Goal: Task Accomplishment & Management: Manage account settings

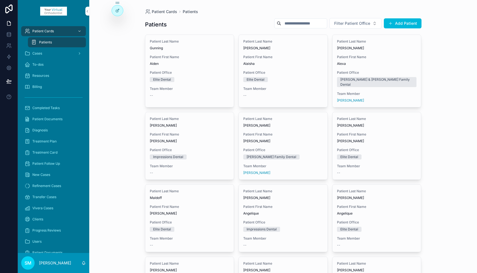
click at [291, 23] on input "scrollable content" at bounding box center [304, 24] width 46 height 8
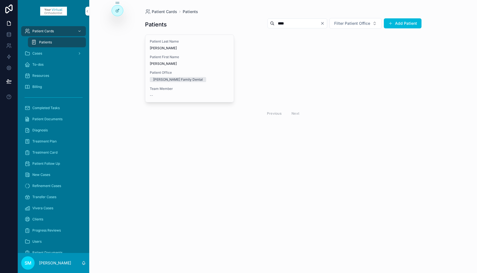
type input "****"
click at [195, 63] on span "[PERSON_NAME]" at bounding box center [190, 64] width 80 height 4
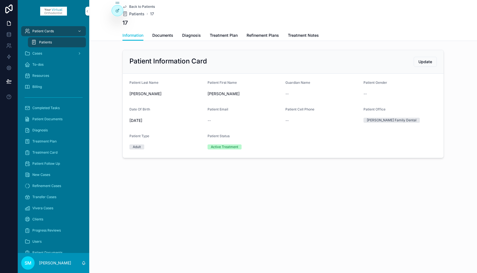
click at [297, 35] on span "Treatment Notes" at bounding box center [303, 36] width 31 height 6
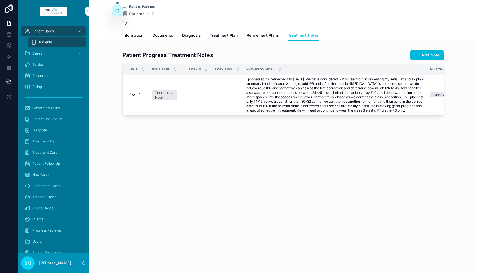
click at [425, 55] on button "Add Note" at bounding box center [426, 55] width 33 height 10
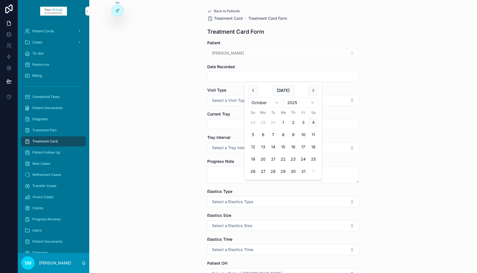
click at [228, 79] on input "scrollable content" at bounding box center [282, 77] width 151 height 8
click at [302, 124] on button "3" at bounding box center [303, 123] width 10 height 10
type input "*********"
click at [217, 174] on textarea "scrollable content" at bounding box center [283, 175] width 152 height 17
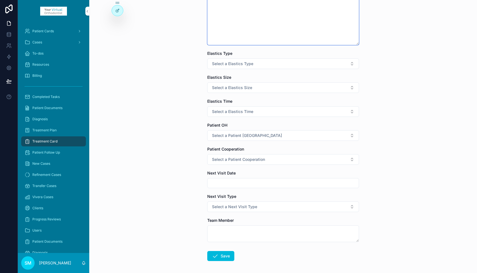
scroll to position [228, 0]
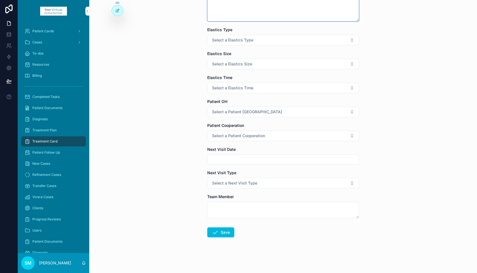
type textarea "**********"
click at [235, 209] on textarea "scrollable content" at bounding box center [283, 210] width 152 height 17
type textarea "***"
click at [225, 234] on button "Save" at bounding box center [220, 233] width 27 height 10
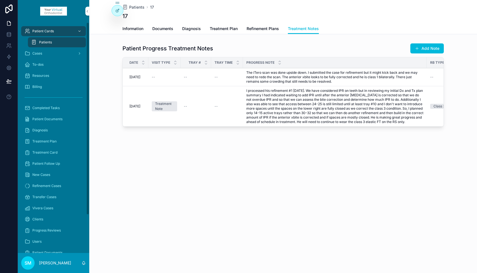
click at [43, 65] on span "To-dos" at bounding box center [37, 64] width 11 height 4
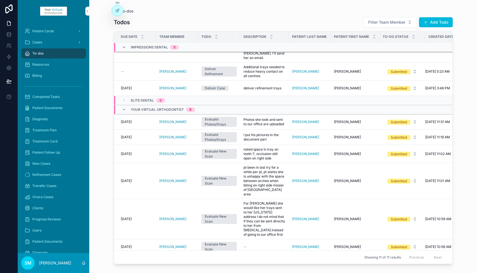
scroll to position [159, 0]
click at [267, 118] on span "Photos she took and sent to our office are uploaded" at bounding box center [264, 122] width 42 height 9
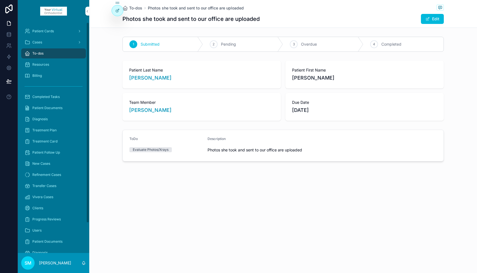
click at [54, 31] on div "Patient Cards" at bounding box center [54, 31] width 58 height 9
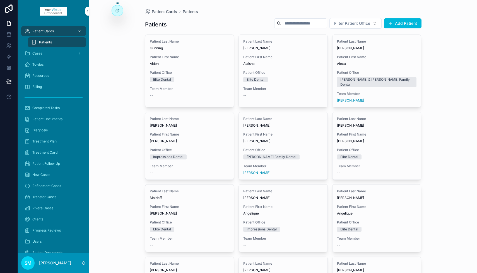
click at [291, 24] on input "scrollable content" at bounding box center [304, 24] width 46 height 8
type input "******"
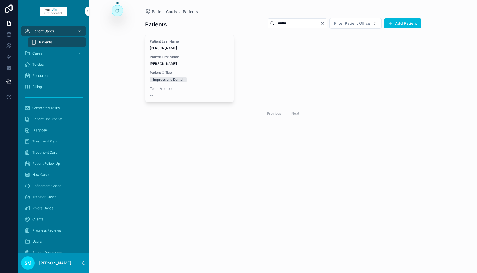
click at [184, 52] on div "Patient Last Name [PERSON_NAME] Patient First Name [PERSON_NAME] Office Impress…" at bounding box center [189, 68] width 89 height 67
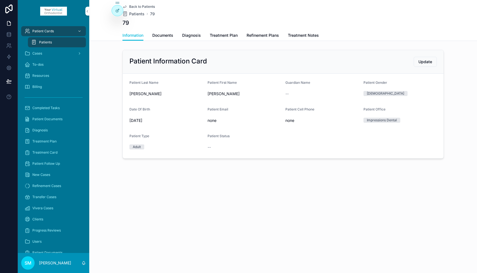
click at [164, 35] on span "Documents" at bounding box center [162, 36] width 21 height 6
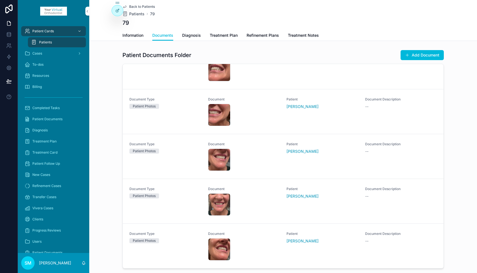
scroll to position [19, 0]
click at [221, 248] on div "IMG_7504 .jpg" at bounding box center [219, 250] width 22 height 22
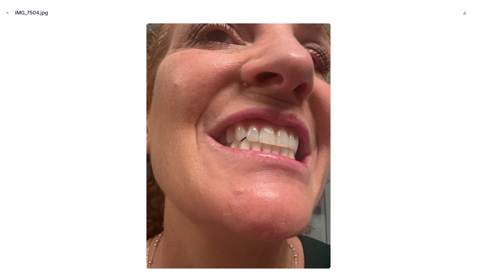
click at [260, 141] on img at bounding box center [238, 146] width 184 height 246
click at [8, 12] on icon "Close modal" at bounding box center [8, 13] width 4 height 4
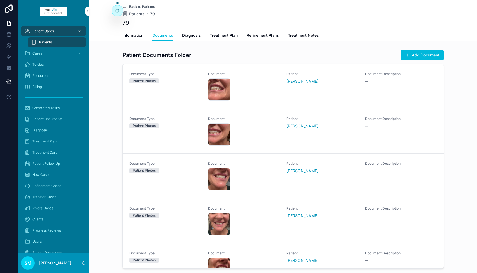
click at [216, 221] on div "IMG_7501 .jpg" at bounding box center [219, 224] width 22 height 22
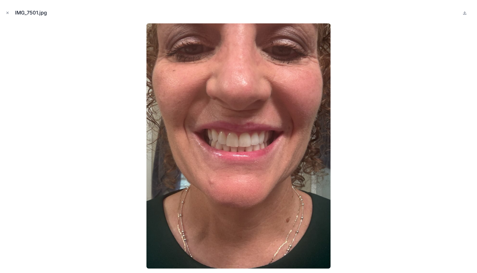
click at [8, 12] on icon "Close modal" at bounding box center [8, 13] width 2 height 2
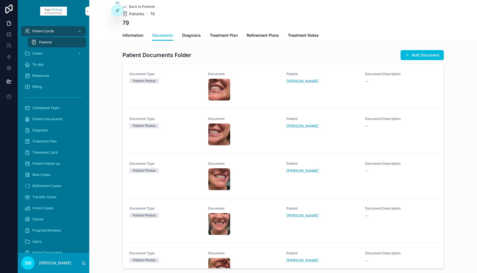
click at [219, 177] on div "IMG_7502-(1) .jpg" at bounding box center [219, 179] width 22 height 22
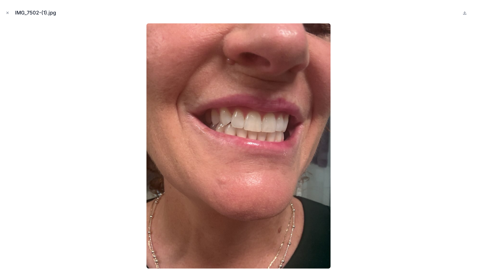
click at [7, 12] on icon "Close modal" at bounding box center [8, 13] width 4 height 4
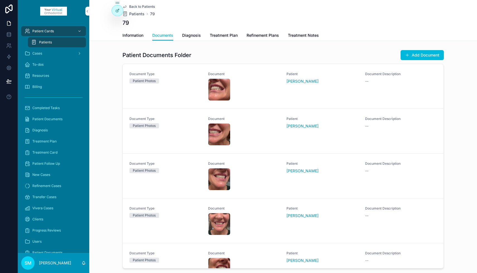
click at [219, 131] on div "IMG_7503-(1) .jpg" at bounding box center [219, 134] width 22 height 22
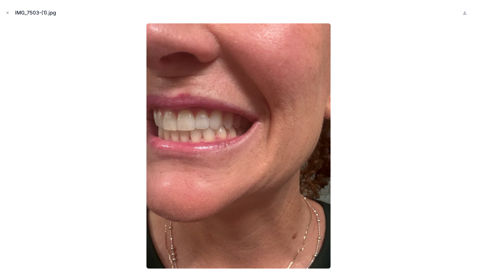
click at [6, 12] on icon "Close modal" at bounding box center [8, 13] width 4 height 4
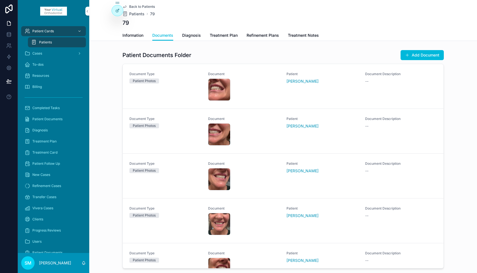
click at [217, 86] on div "IMG_7505 .jpg" at bounding box center [219, 90] width 22 height 22
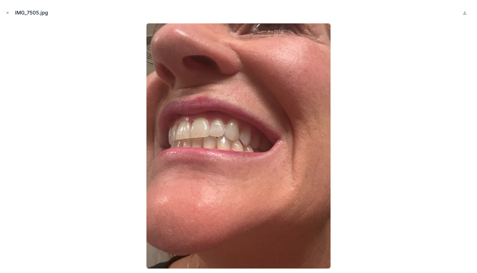
click at [8, 12] on icon "Close modal" at bounding box center [8, 13] width 4 height 4
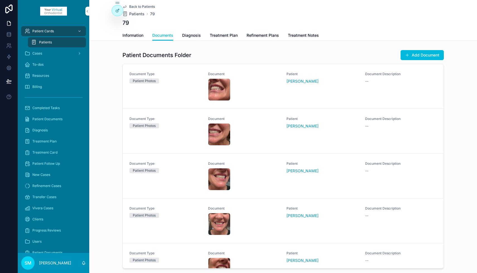
click at [260, 34] on span "Refinement Plans" at bounding box center [262, 36] width 32 height 6
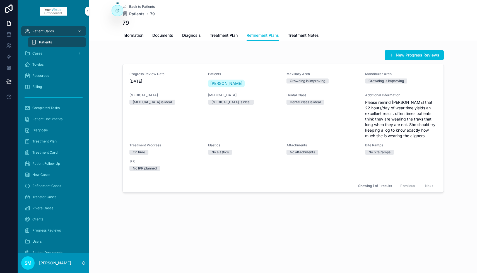
click at [408, 55] on button "New Progress Reviews" at bounding box center [413, 55] width 59 height 10
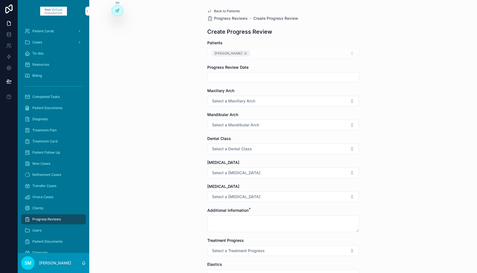
click at [231, 79] on input "scrollable content" at bounding box center [282, 78] width 151 height 8
click at [304, 123] on button "3" at bounding box center [303, 123] width 10 height 10
type input "*********"
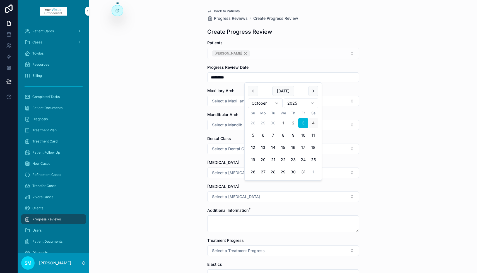
click at [219, 100] on span "Select a Maxillary Arch" at bounding box center [233, 101] width 43 height 6
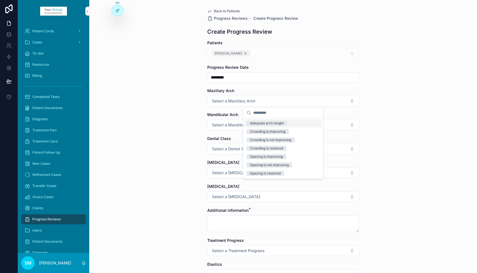
click at [269, 124] on div "Adequate arch length" at bounding box center [267, 123] width 34 height 5
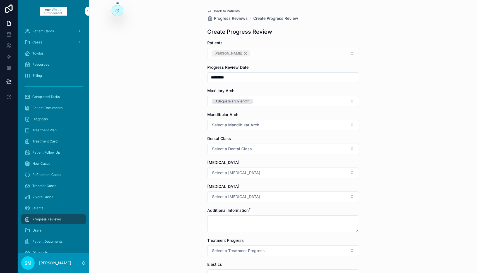
click at [243, 123] on span "Select a Mandibular Arch" at bounding box center [235, 125] width 47 height 6
click at [259, 146] on div "Adequate arch length" at bounding box center [267, 147] width 34 height 5
click at [240, 150] on span "Select a Dental Class" at bounding box center [232, 149] width 40 height 6
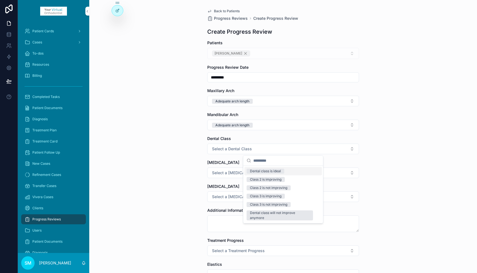
click at [255, 172] on div "Dental class is ideal" at bounding box center [265, 171] width 31 height 5
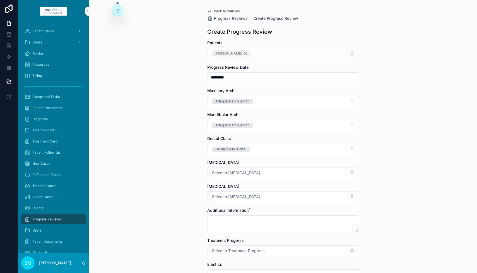
click at [230, 174] on span "Select a [MEDICAL_DATA]" at bounding box center [236, 173] width 48 height 6
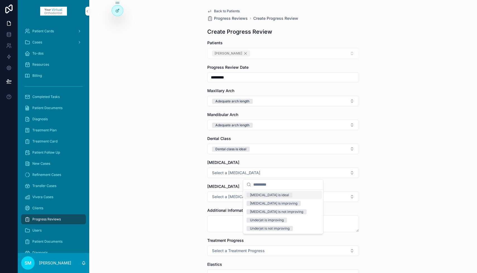
click at [259, 197] on div "[MEDICAL_DATA] is ideal" at bounding box center [269, 195] width 39 height 5
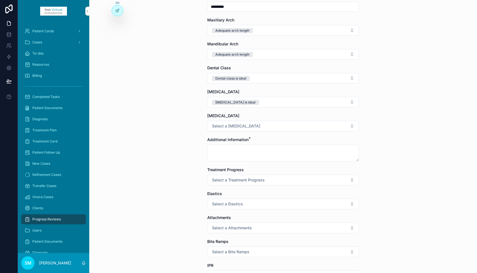
scroll to position [75, 0]
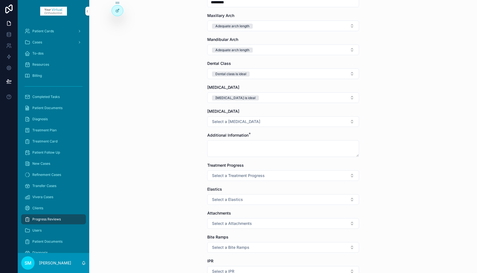
click at [238, 123] on span "Select a [MEDICAL_DATA]" at bounding box center [236, 122] width 48 height 6
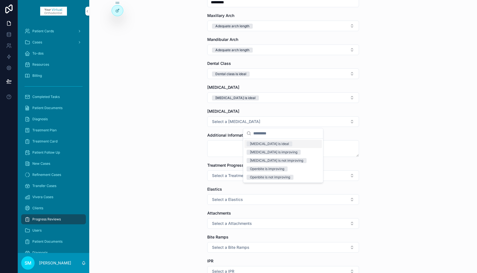
click at [256, 144] on div "[MEDICAL_DATA] is ideal" at bounding box center [269, 144] width 39 height 5
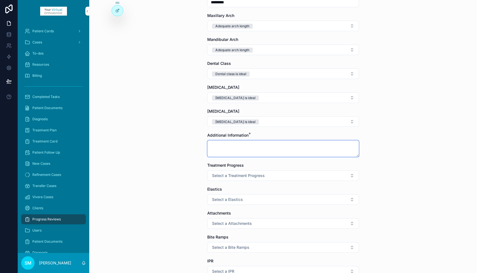
click at [238, 146] on textarea "scrollable content" at bounding box center [283, 148] width 152 height 17
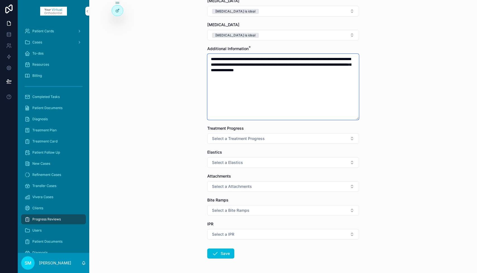
scroll to position [183, 0]
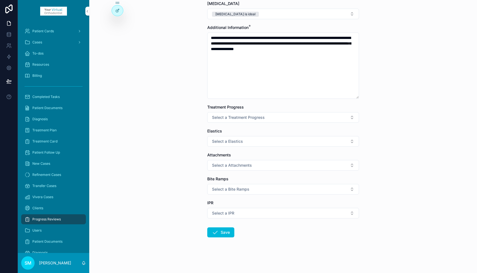
click at [238, 144] on span "Select a Elastics" at bounding box center [227, 142] width 31 height 6
click at [252, 164] on div "No elastics" at bounding box center [258, 163] width 17 height 5
click at [231, 120] on span "Select a Treatment Progress" at bounding box center [238, 118] width 53 height 6
click at [253, 139] on div "On time" at bounding box center [256, 139] width 12 height 5
click at [227, 166] on span "Select a Attachments" at bounding box center [232, 166] width 40 height 6
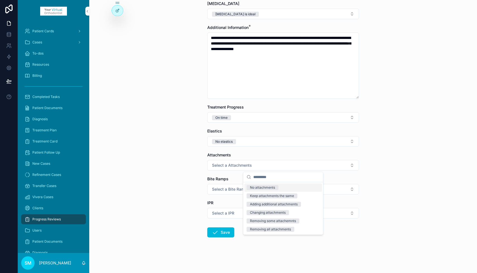
click at [253, 186] on div "No attachments" at bounding box center [262, 187] width 25 height 5
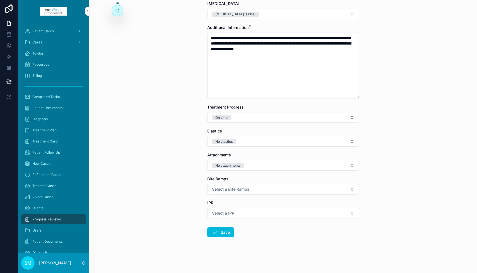
click at [228, 191] on span "Select a Bite Ramps" at bounding box center [230, 190] width 37 height 6
click at [255, 211] on div "No bite ramps" at bounding box center [261, 211] width 22 height 5
click at [237, 214] on button "Select a IPR" at bounding box center [283, 213] width 152 height 11
click at [253, 235] on div "No IPR planned" at bounding box center [262, 235] width 24 height 5
click at [349, 50] on textarea "**********" at bounding box center [283, 66] width 152 height 66
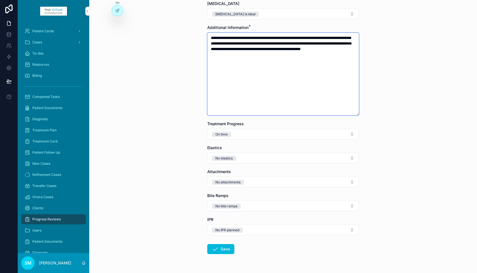
type textarea "**********"
click at [223, 251] on button "Save" at bounding box center [220, 249] width 27 height 10
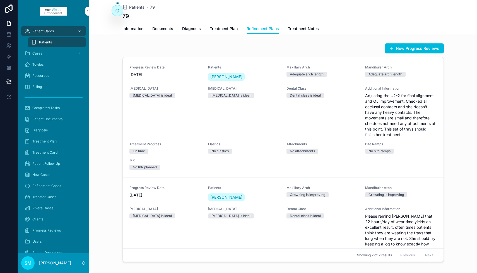
click at [299, 28] on span "Treatment Notes" at bounding box center [303, 29] width 31 height 6
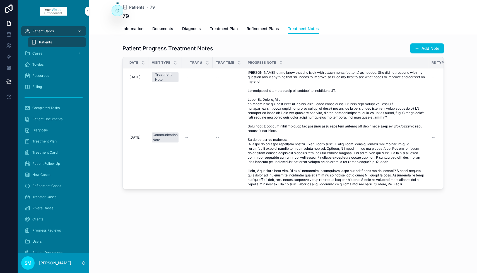
click at [427, 48] on button "Add Note" at bounding box center [426, 48] width 33 height 10
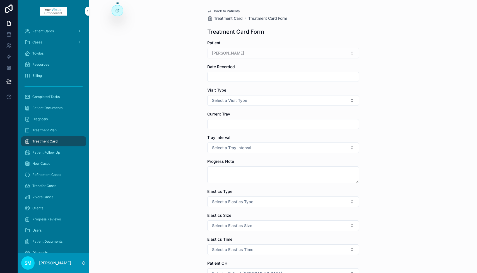
click at [222, 77] on input "scrollable content" at bounding box center [282, 77] width 151 height 8
click at [304, 123] on button "3" at bounding box center [303, 123] width 10 height 10
type input "*********"
click at [230, 100] on span "Select a Visit Type" at bounding box center [229, 101] width 35 height 6
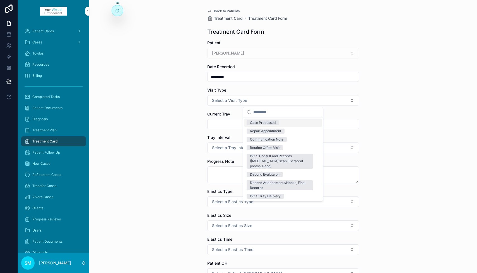
click at [267, 122] on div "Case Processed" at bounding box center [263, 122] width 26 height 5
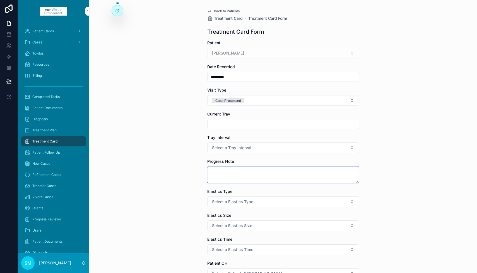
click at [221, 172] on textarea "scrollable content" at bounding box center [283, 175] width 152 height 17
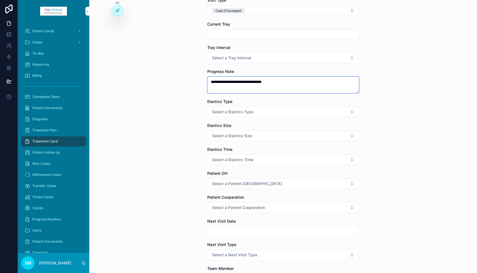
scroll to position [162, 0]
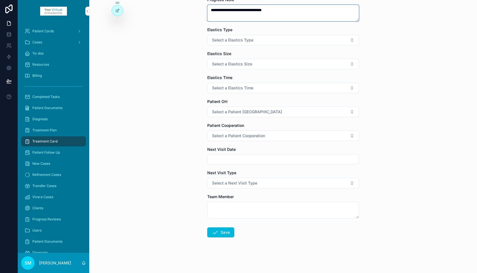
type textarea "**********"
click at [231, 209] on textarea "scrollable content" at bounding box center [283, 210] width 152 height 17
type textarea "***"
click at [222, 234] on button "Save" at bounding box center [220, 233] width 27 height 10
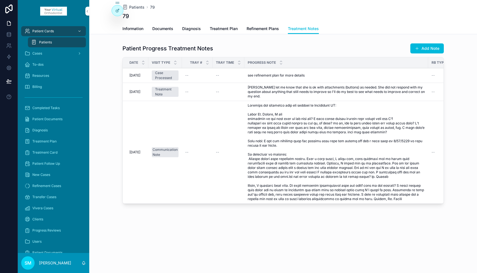
click at [264, 28] on span "Refinement Plans" at bounding box center [262, 29] width 32 height 6
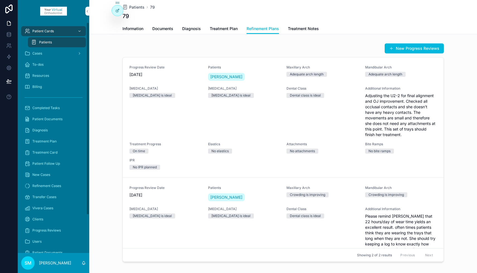
click at [54, 53] on div "Cases" at bounding box center [54, 53] width 58 height 9
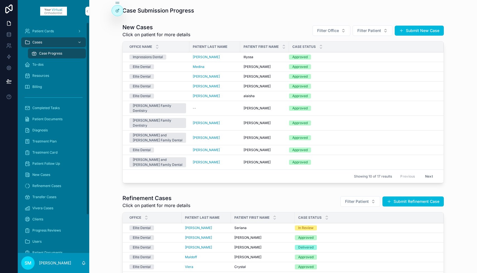
click at [51, 64] on div "To-dos" at bounding box center [54, 64] width 58 height 9
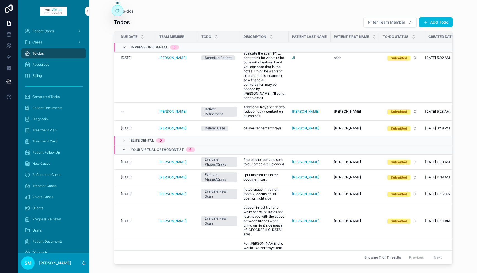
scroll to position [160, 0]
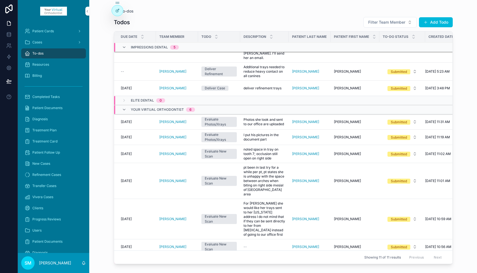
click at [398, 120] on div "Submitted" at bounding box center [399, 122] width 16 height 5
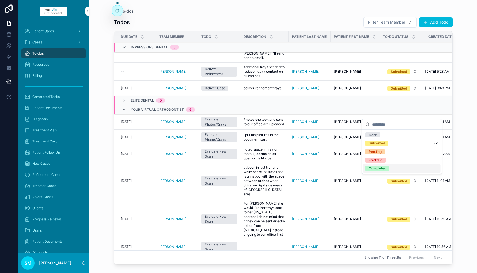
click at [379, 169] on div "Completed" at bounding box center [377, 168] width 17 height 5
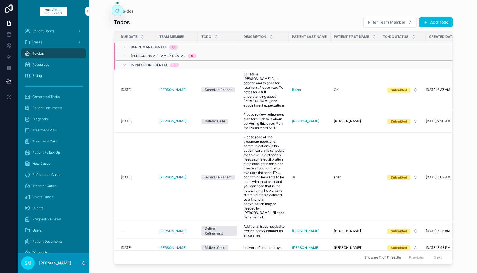
click at [437, 23] on button "Add Todo" at bounding box center [436, 22] width 34 height 10
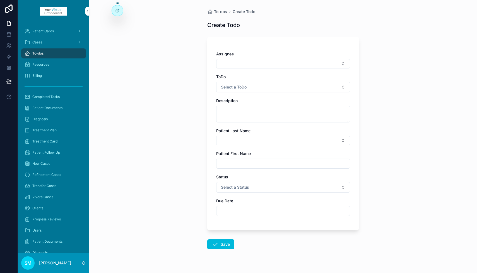
click at [243, 65] on button "Select Button" at bounding box center [283, 63] width 134 height 9
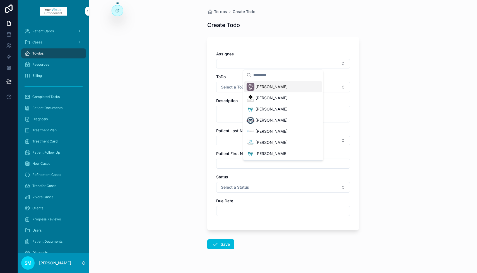
click at [243, 65] on button "Select Button" at bounding box center [283, 63] width 134 height 9
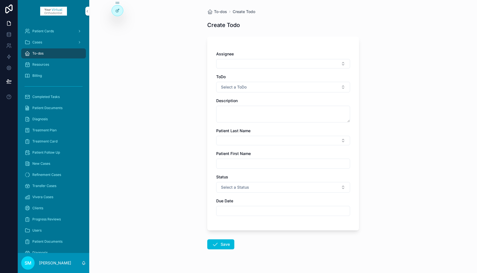
click at [243, 65] on button "Select Button" at bounding box center [283, 63] width 134 height 9
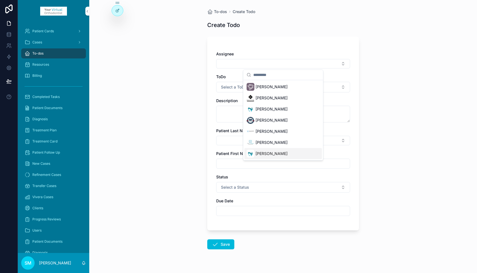
click at [254, 154] on div "[PERSON_NAME]" at bounding box center [266, 154] width 41 height 8
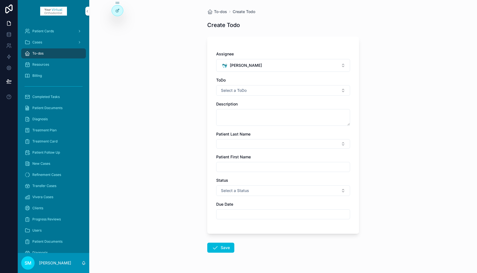
click at [239, 91] on span "Select a ToDo" at bounding box center [234, 91] width 26 height 6
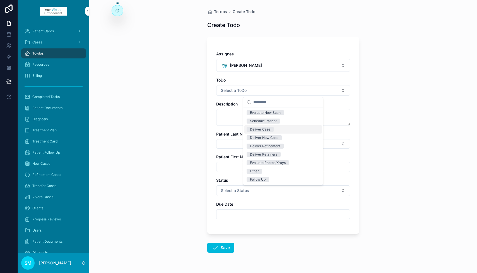
click at [261, 130] on div "Deliver Case" at bounding box center [260, 129] width 20 height 5
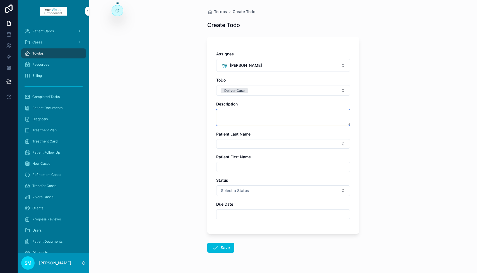
click at [234, 115] on textarea "scrollable content" at bounding box center [283, 117] width 134 height 17
click at [243, 114] on textarea "**********" at bounding box center [283, 117] width 134 height 17
click at [277, 117] on textarea "**********" at bounding box center [283, 117] width 134 height 17
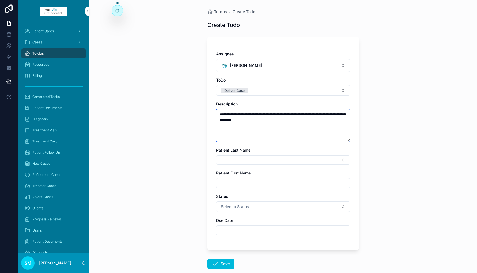
type textarea "**********"
click at [250, 161] on button "Select Button" at bounding box center [283, 160] width 134 height 9
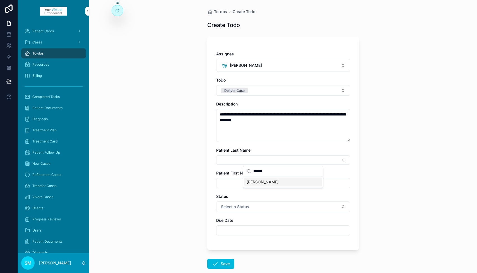
type input "******"
click at [236, 183] on input "scrollable content" at bounding box center [282, 184] width 133 height 8
click at [239, 159] on button "Select Button" at bounding box center [283, 160] width 134 height 9
click at [254, 181] on span "[PERSON_NAME]" at bounding box center [262, 183] width 32 height 6
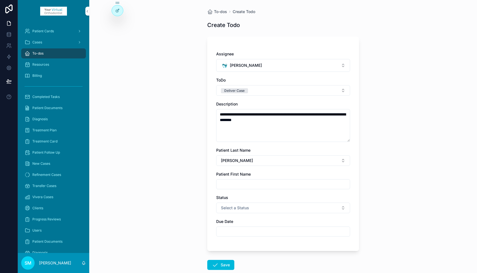
click at [242, 183] on input "scrollable content" at bounding box center [282, 185] width 133 height 8
type input "******"
click at [243, 208] on span "Select a Status" at bounding box center [235, 208] width 28 height 6
click at [253, 230] on div "Submitted" at bounding box center [258, 230] width 16 height 5
click at [242, 232] on input "scrollable content" at bounding box center [282, 232] width 133 height 8
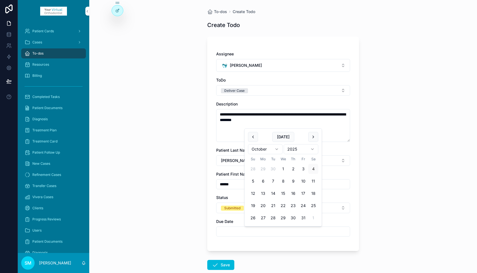
click at [262, 220] on button "27" at bounding box center [263, 218] width 10 height 10
type input "**********"
click at [221, 267] on button "Save" at bounding box center [220, 265] width 27 height 10
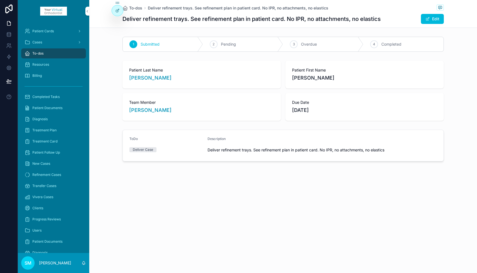
click at [43, 53] on span "To-dos" at bounding box center [37, 53] width 11 height 4
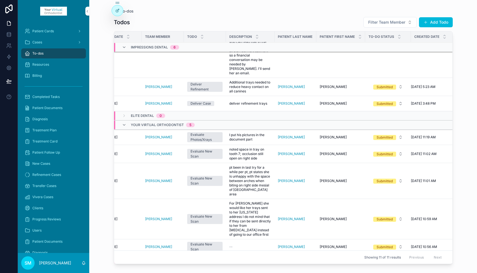
scroll to position [167, 0]
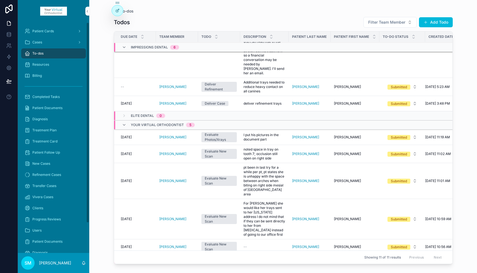
click at [57, 32] on div "Patient Cards" at bounding box center [54, 31] width 58 height 9
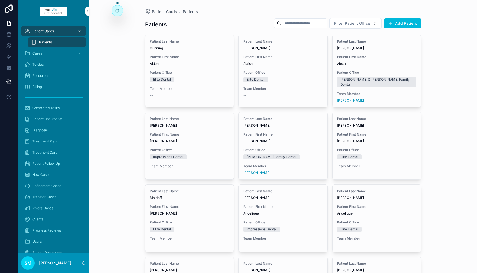
click at [301, 24] on input "scrollable content" at bounding box center [304, 24] width 46 height 8
type input "*****"
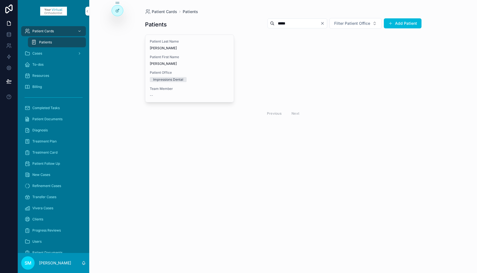
click at [194, 60] on div "Patient First Name [PERSON_NAME]" at bounding box center [190, 60] width 80 height 11
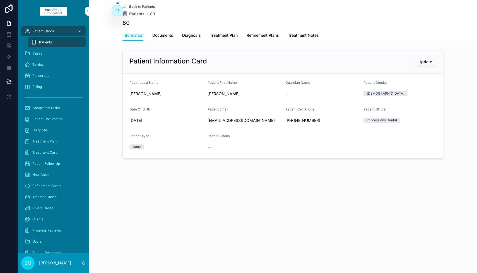
click at [166, 37] on span "Documents" at bounding box center [162, 36] width 21 height 6
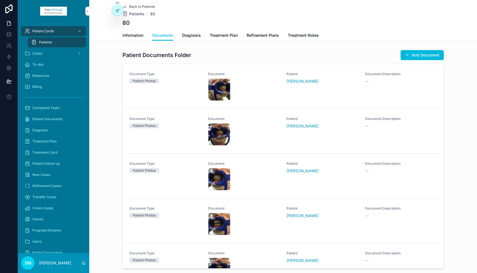
scroll to position [64, 0]
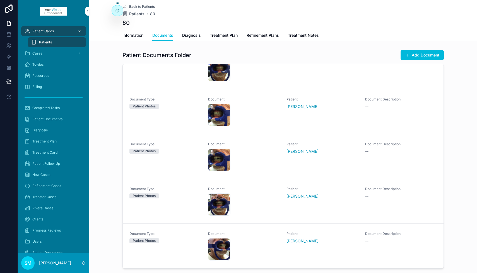
click at [218, 247] on div "thumbnail_IMG_0102 .jpg" at bounding box center [219, 250] width 22 height 22
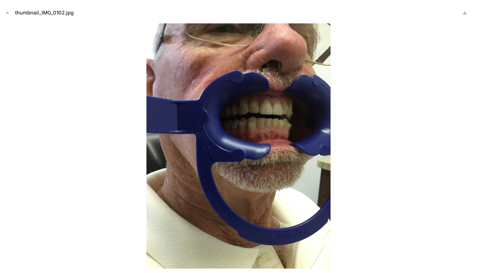
click at [262, 122] on img at bounding box center [238, 146] width 184 height 246
click at [8, 12] on icon "Close modal" at bounding box center [8, 13] width 2 height 2
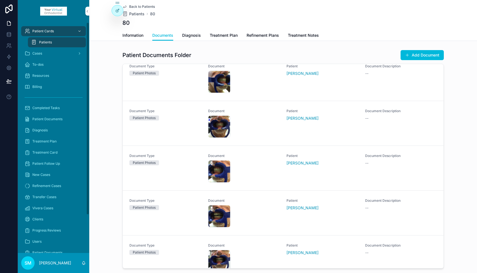
scroll to position [9, 0]
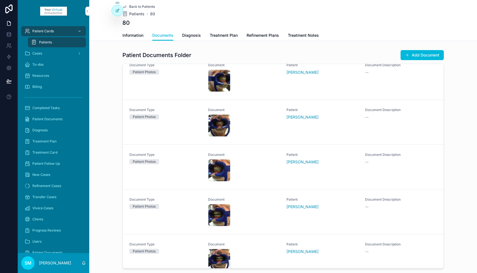
click at [224, 124] on div "thumbnail_IMG_0097 .jpg" at bounding box center [219, 126] width 22 height 22
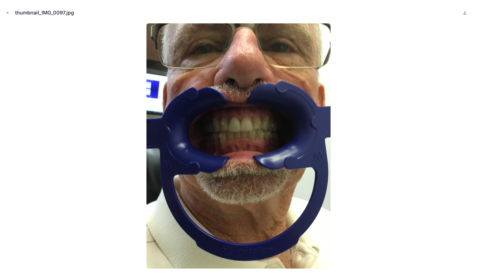
click at [7, 12] on icon "Close modal" at bounding box center [8, 13] width 4 height 4
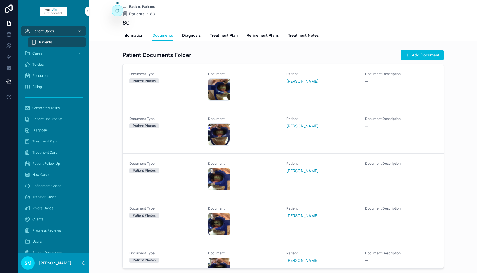
click at [52, 32] on span "Patient Cards" at bounding box center [42, 31] width 21 height 4
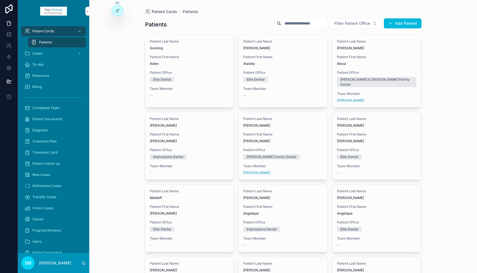
click at [303, 23] on input "scrollable content" at bounding box center [304, 24] width 46 height 8
type input "******"
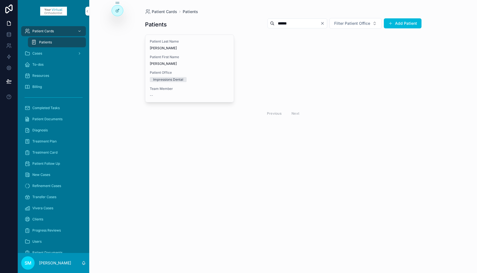
click at [215, 55] on span "Patient First Name" at bounding box center [190, 57] width 80 height 4
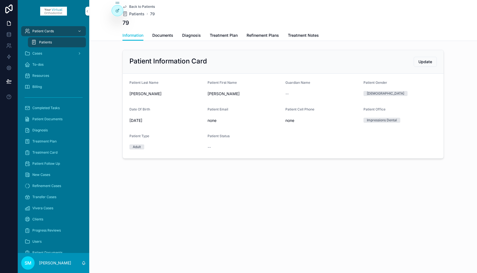
click at [307, 35] on span "Treatment Notes" at bounding box center [303, 36] width 31 height 6
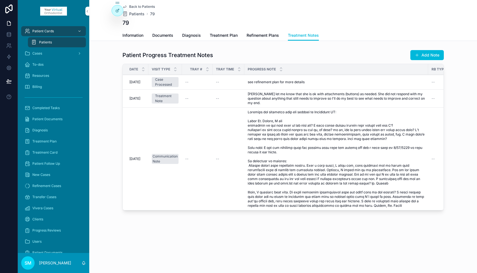
click at [310, 82] on div "see refinement plan for more details see refinement plan for more details" at bounding box center [336, 82] width 177 height 4
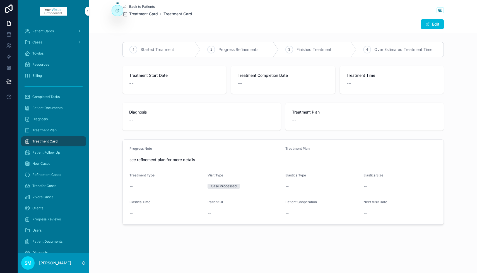
click at [435, 25] on button "Edit" at bounding box center [432, 24] width 23 height 10
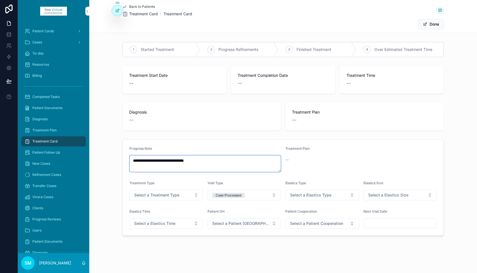
click at [133, 160] on textarea "**********" at bounding box center [204, 164] width 151 height 17
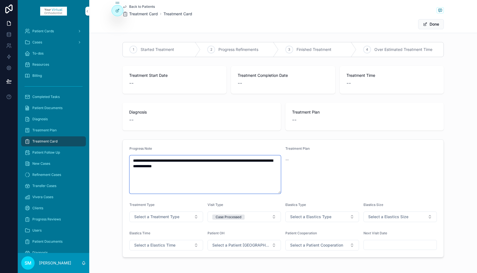
click at [146, 164] on textarea "**********" at bounding box center [204, 175] width 151 height 38
type textarea "**********"
click at [427, 25] on button "Done" at bounding box center [431, 24] width 26 height 10
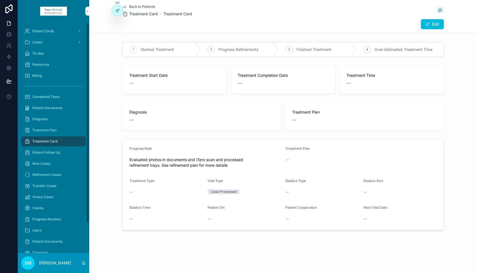
click at [56, 32] on div "Patient Cards" at bounding box center [54, 31] width 58 height 9
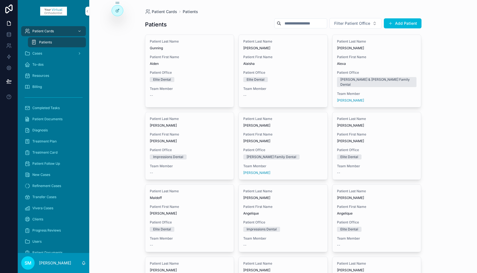
click at [289, 25] on input "scrollable content" at bounding box center [304, 24] width 46 height 8
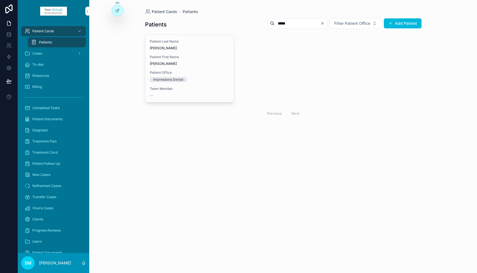
type input "*****"
click at [197, 48] on span "[PERSON_NAME]" at bounding box center [190, 48] width 80 height 4
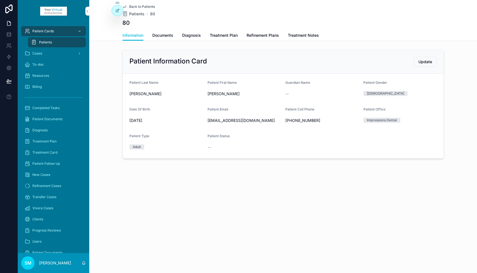
click at [296, 36] on span "Treatment Notes" at bounding box center [303, 36] width 31 height 6
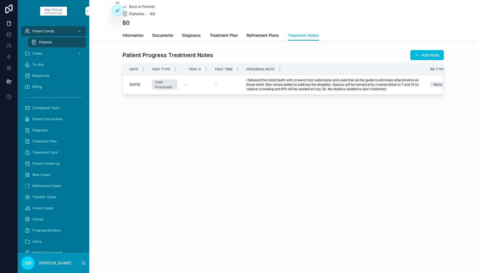
click at [427, 55] on button "Add Note" at bounding box center [426, 55] width 33 height 10
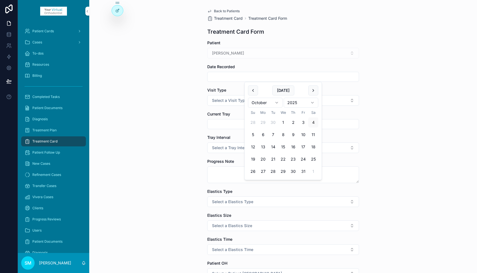
click at [233, 78] on input "scrollable content" at bounding box center [282, 77] width 151 height 8
click at [304, 122] on button "3" at bounding box center [303, 123] width 10 height 10
type input "*********"
click at [220, 101] on span "Select a Visit Type" at bounding box center [229, 101] width 35 height 6
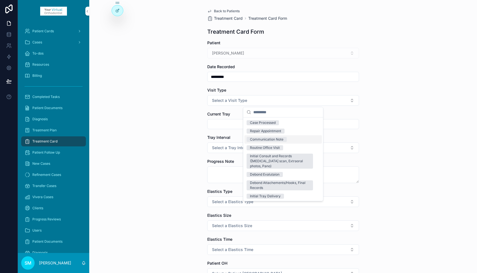
click at [287, 140] on div "Communication Note" at bounding box center [282, 139] width 77 height 8
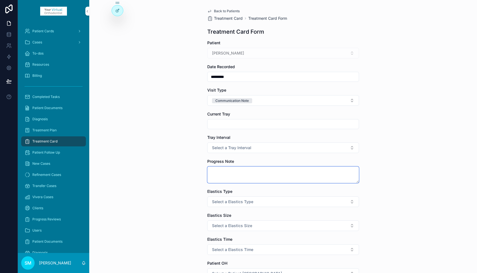
click at [222, 173] on textarea "scrollable content" at bounding box center [283, 175] width 152 height 17
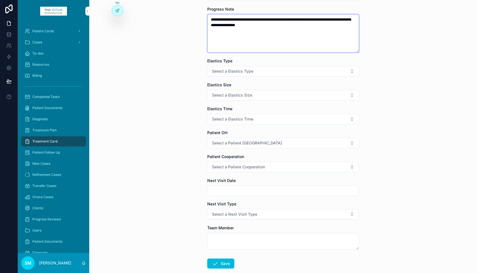
scroll to position [184, 0]
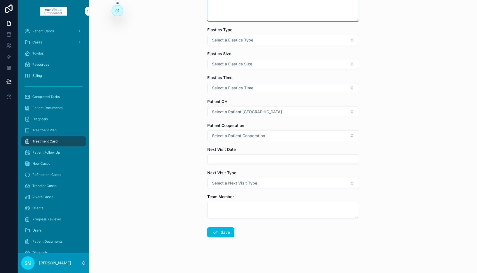
type textarea "**********"
click at [238, 208] on textarea "scrollable content" at bounding box center [283, 210] width 152 height 17
type textarea "***"
click at [219, 233] on button "Save" at bounding box center [220, 233] width 27 height 10
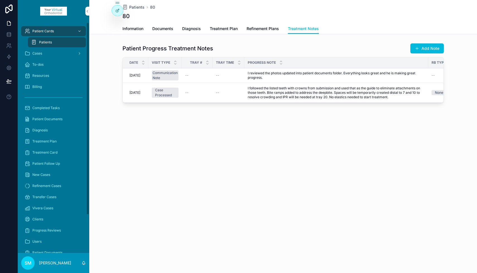
click at [46, 55] on div "Cases" at bounding box center [54, 53] width 58 height 9
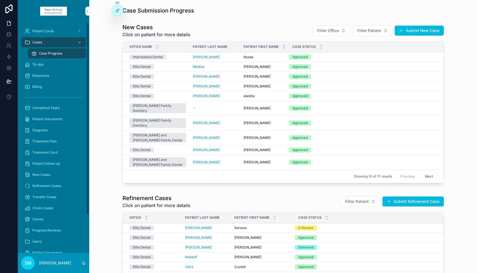
click at [49, 64] on div "To-dos" at bounding box center [54, 64] width 58 height 9
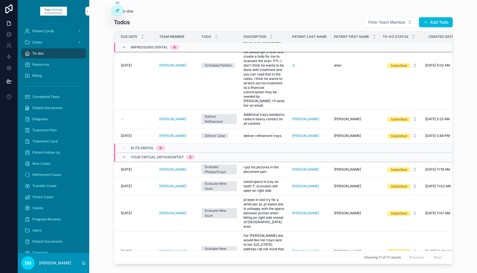
scroll to position [167, 0]
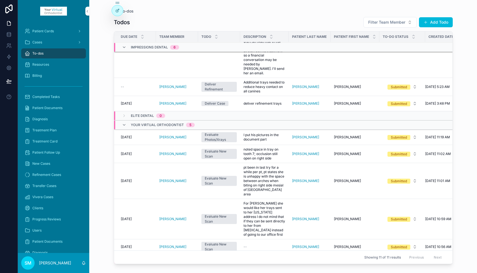
click at [414, 132] on button "Submitted" at bounding box center [402, 137] width 38 height 10
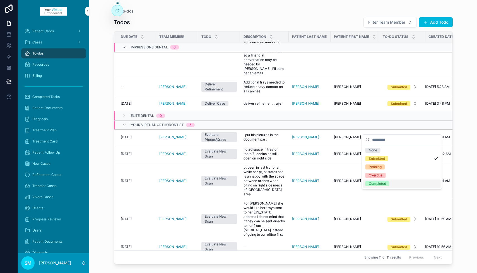
click at [374, 184] on div "Completed" at bounding box center [377, 183] width 17 height 5
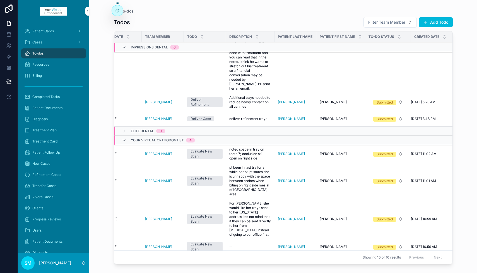
scroll to position [152, 0]
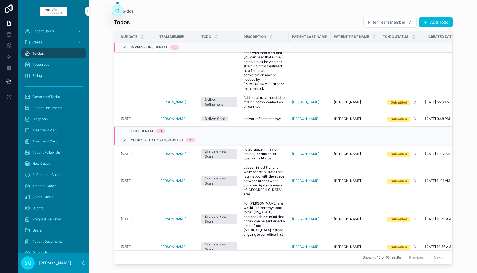
click at [261, 147] on span "noted space in tray on tooth 7; occlusion still open on right side" at bounding box center [264, 153] width 42 height 13
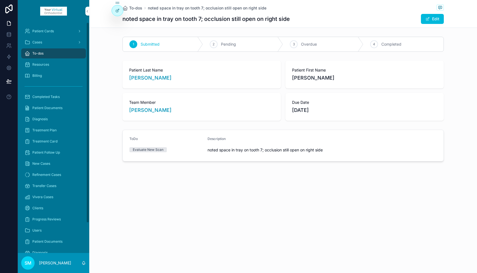
click at [59, 52] on div "To-dos" at bounding box center [54, 53] width 58 height 9
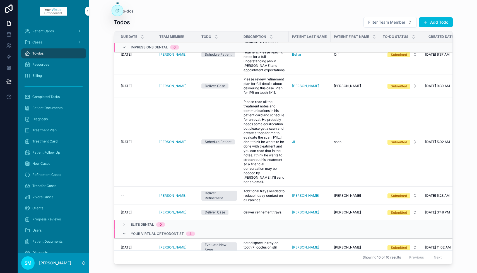
scroll to position [152, 0]
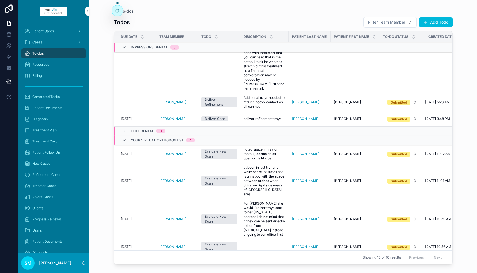
click at [298, 152] on span "[PERSON_NAME]" at bounding box center [305, 154] width 27 height 4
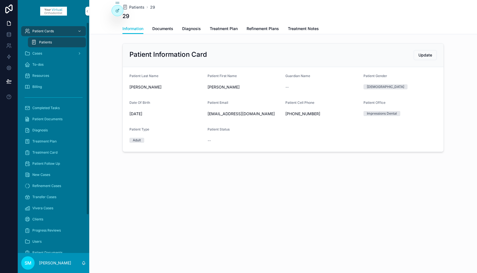
click at [60, 30] on div "Patient Cards" at bounding box center [54, 31] width 58 height 9
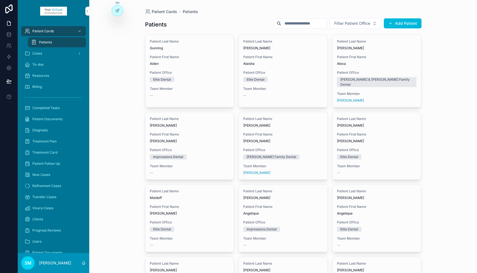
click at [398, 22] on button "Add Patient" at bounding box center [403, 23] width 38 height 10
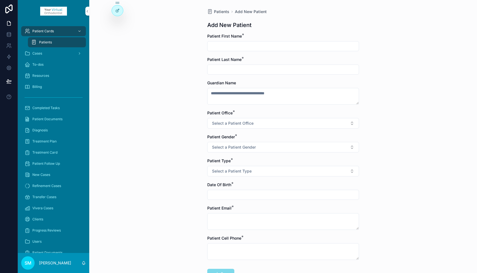
click at [238, 46] on input "scrollable content" at bounding box center [282, 46] width 151 height 8
type input "*"
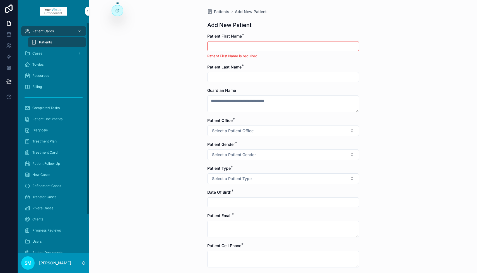
click at [67, 32] on div "Patient Cards" at bounding box center [54, 31] width 58 height 9
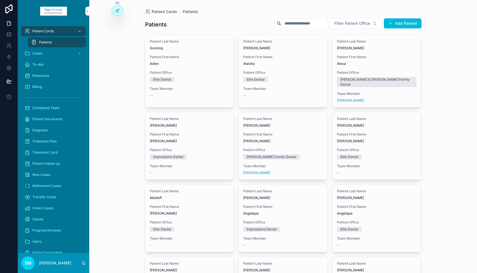
click at [286, 21] on input "scrollable content" at bounding box center [304, 24] width 46 height 8
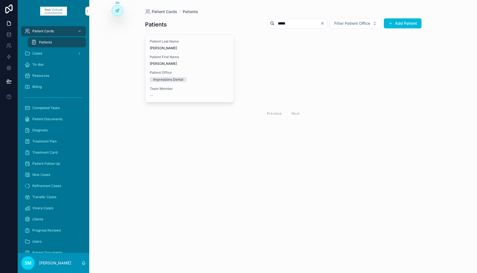
type input "*****"
click at [186, 58] on span "Patient First Name" at bounding box center [190, 57] width 80 height 4
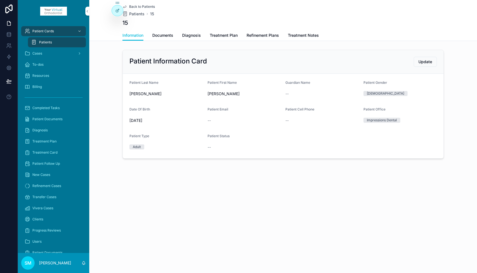
click at [300, 35] on span "Treatment Notes" at bounding box center [303, 36] width 31 height 6
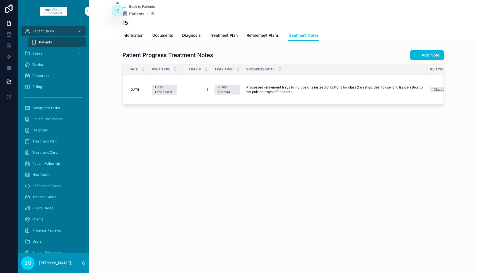
click at [427, 54] on button "Add Note" at bounding box center [426, 55] width 33 height 10
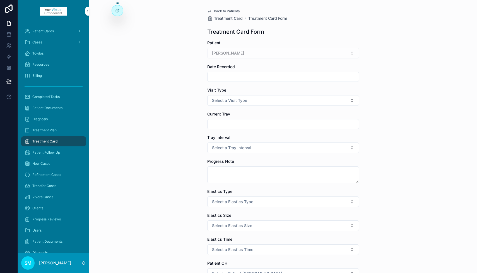
click at [224, 124] on input "scrollable content" at bounding box center [282, 124] width 151 height 8
type input "**"
click at [220, 171] on textarea "scrollable content" at bounding box center [283, 175] width 152 height 17
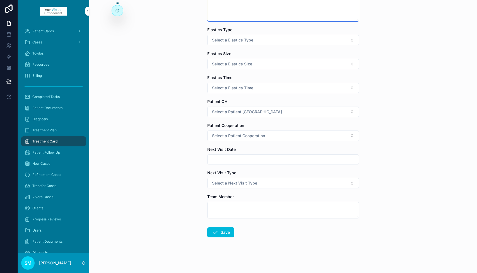
scroll to position [183, 0]
type textarea "**********"
click at [227, 206] on textarea "scrollable content" at bounding box center [283, 210] width 152 height 17
type textarea "***"
click at [224, 234] on button "Save" at bounding box center [220, 233] width 27 height 10
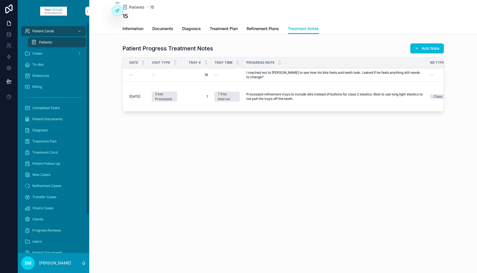
click at [49, 65] on div "To-dos" at bounding box center [54, 64] width 58 height 9
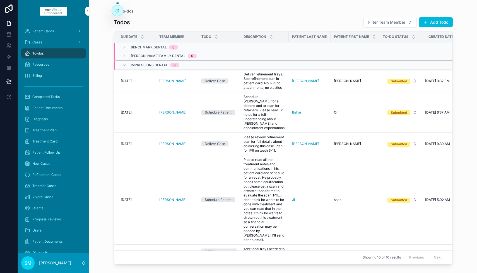
click at [431, 22] on button "Add Todo" at bounding box center [436, 22] width 34 height 10
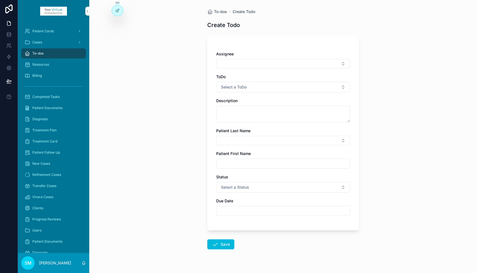
click at [248, 63] on button "Select Button" at bounding box center [283, 63] width 134 height 9
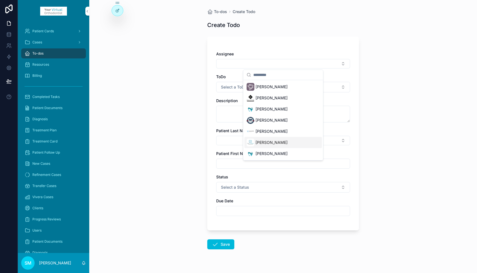
click at [266, 144] on span "[PERSON_NAME]" at bounding box center [271, 143] width 32 height 6
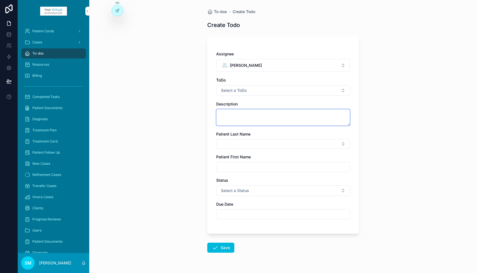
click at [227, 113] on textarea "scrollable content" at bounding box center [283, 117] width 134 height 17
type textarea "**********"
click at [222, 141] on button "Select Button" at bounding box center [283, 143] width 134 height 9
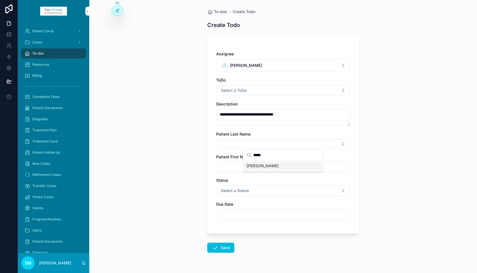
type input "*****"
click at [255, 164] on span "[PERSON_NAME]" at bounding box center [262, 166] width 32 height 6
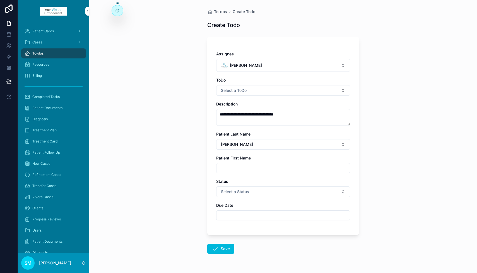
click at [240, 168] on input "scrollable content" at bounding box center [282, 168] width 133 height 8
type input "*******"
drag, startPoint x: 296, startPoint y: 113, endPoint x: 248, endPoint y: 115, distance: 48.3
click at [248, 115] on textarea "**********" at bounding box center [283, 117] width 134 height 17
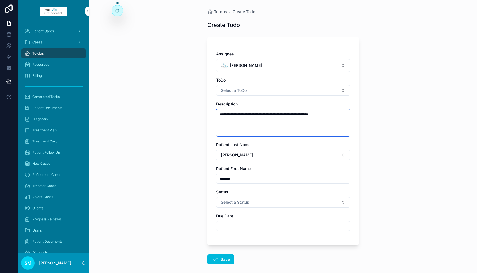
type textarea "**********"
click at [235, 203] on span "Select a Status" at bounding box center [235, 203] width 28 height 6
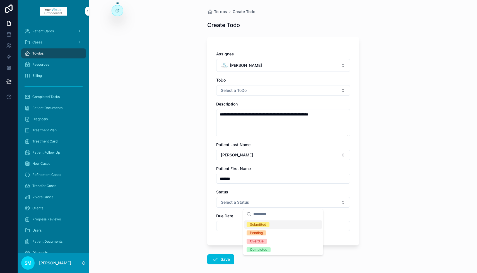
click at [253, 224] on div "Submitted" at bounding box center [258, 224] width 16 height 5
click at [228, 225] on input "scrollable content" at bounding box center [282, 226] width 133 height 8
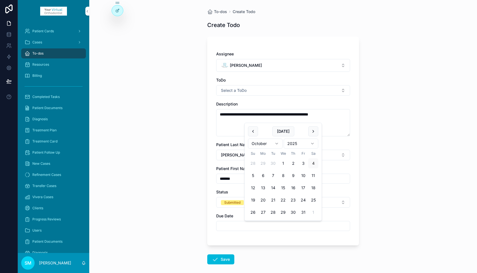
click at [301, 175] on button "10" at bounding box center [303, 176] width 10 height 10
type input "**********"
click at [223, 261] on button "Save" at bounding box center [220, 260] width 27 height 10
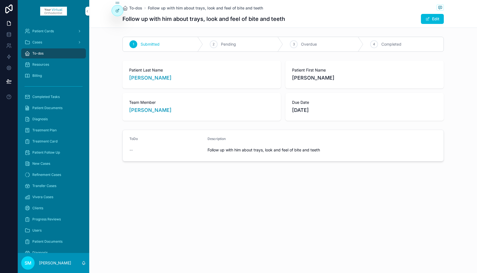
click at [42, 54] on span "To-dos" at bounding box center [37, 53] width 11 height 4
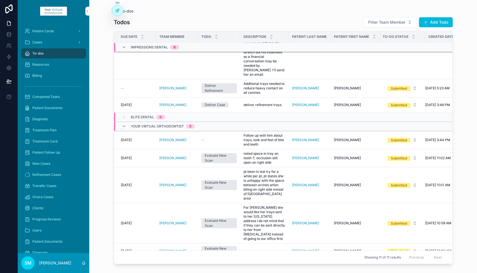
scroll to position [170, 0]
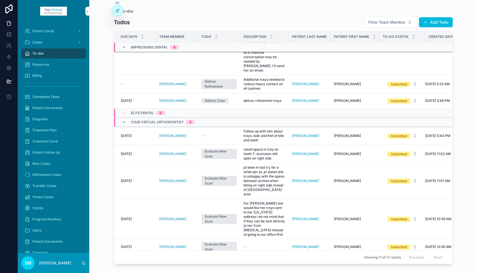
click at [337, 134] on span "[PERSON_NAME]" at bounding box center [347, 136] width 27 height 4
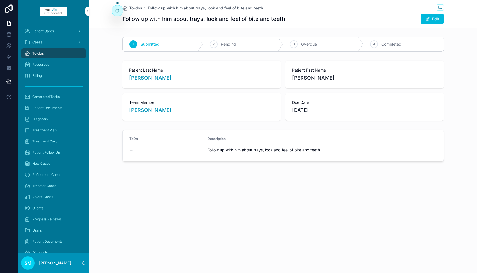
click at [434, 18] on button "Edit" at bounding box center [432, 19] width 23 height 10
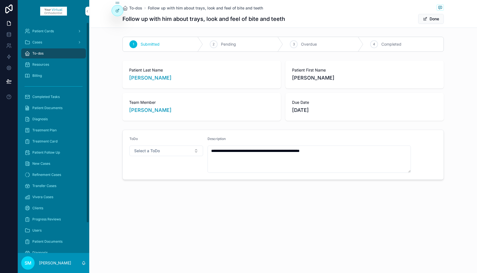
click at [62, 54] on div "To-dos" at bounding box center [54, 53] width 58 height 9
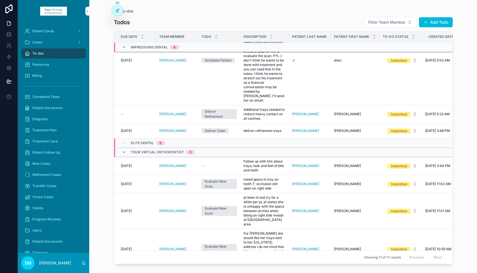
scroll to position [170, 0]
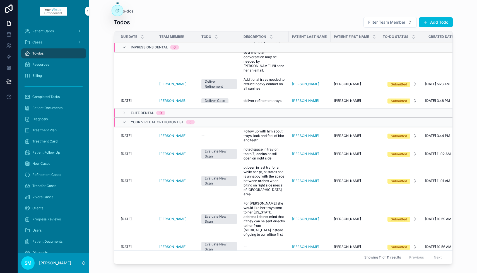
click at [296, 134] on span "[PERSON_NAME]" at bounding box center [305, 136] width 27 height 4
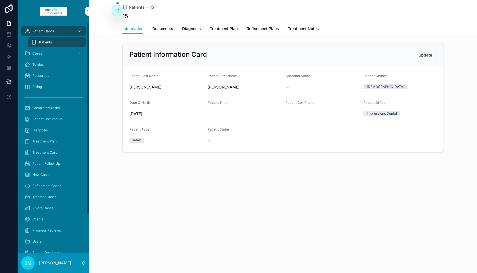
click at [37, 53] on span "Cases" at bounding box center [37, 53] width 10 height 4
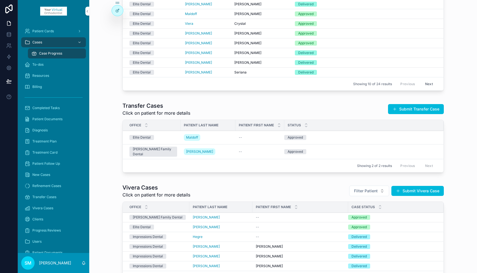
scroll to position [283, 0]
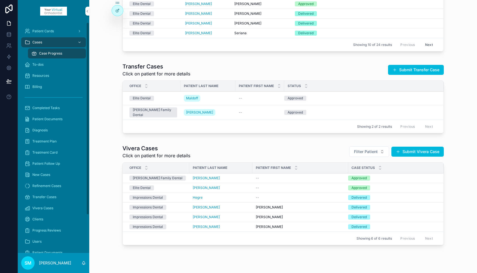
click at [45, 63] on div "To-dos" at bounding box center [54, 64] width 58 height 9
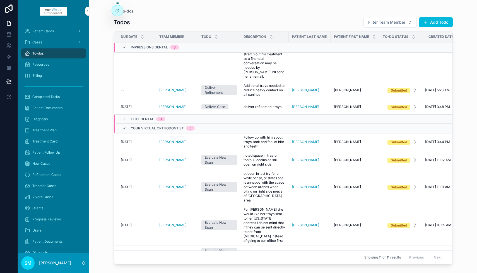
scroll to position [164, 0]
click at [255, 135] on span "Follow up with him about trays, look and feel of bite and teeth" at bounding box center [264, 141] width 42 height 13
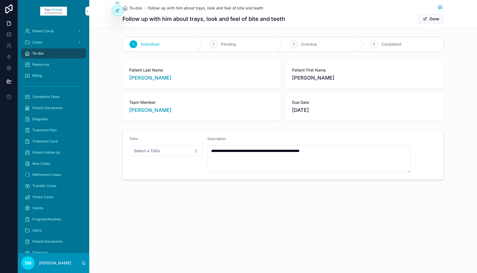
click at [196, 151] on button "Select a ToDo" at bounding box center [166, 151] width 74 height 11
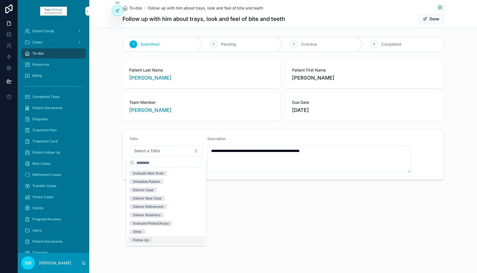
click at [142, 240] on div "Follow Up" at bounding box center [141, 240] width 16 height 5
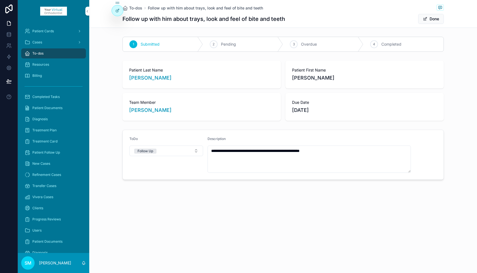
click at [434, 18] on button "Done" at bounding box center [431, 19] width 26 height 10
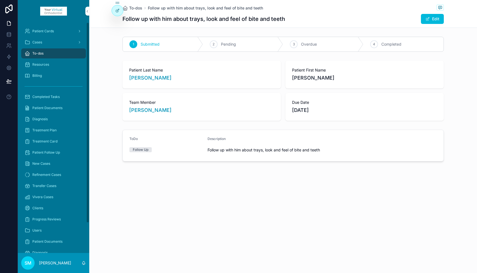
click at [47, 53] on div "To-dos" at bounding box center [54, 53] width 58 height 9
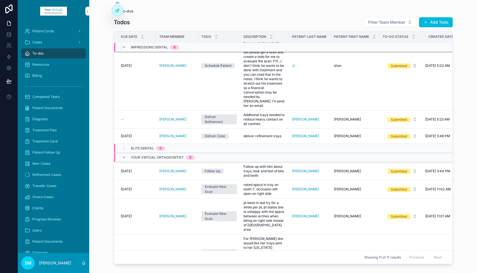
scroll to position [170, 0]
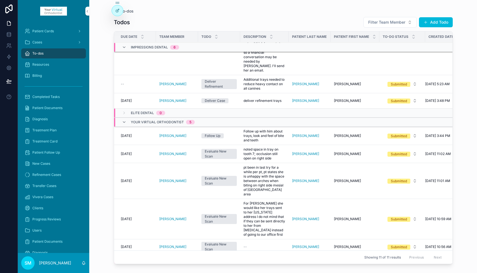
click at [40, 42] on span "Cases" at bounding box center [37, 42] width 10 height 4
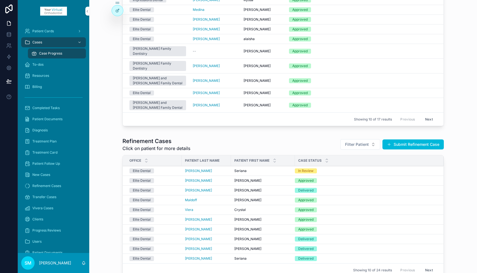
scroll to position [60, 0]
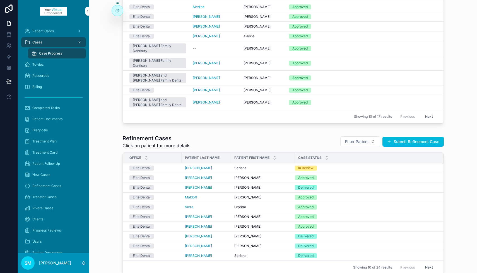
click at [306, 166] on div "In Review" at bounding box center [305, 168] width 15 height 5
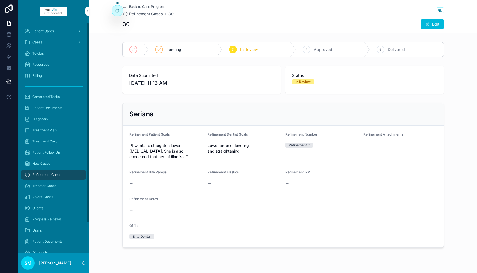
click at [52, 32] on span "Patient Cards" at bounding box center [42, 31] width 21 height 4
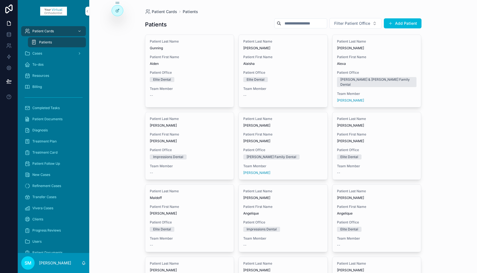
click at [304, 24] on input "scrollable content" at bounding box center [304, 24] width 46 height 8
type input "*****"
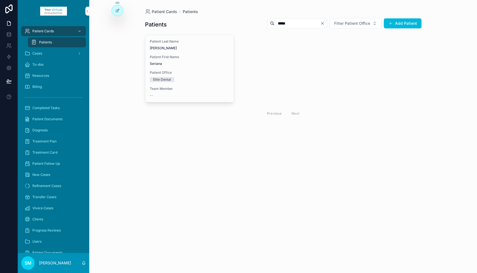
click at [183, 63] on span "Seriana" at bounding box center [190, 64] width 80 height 4
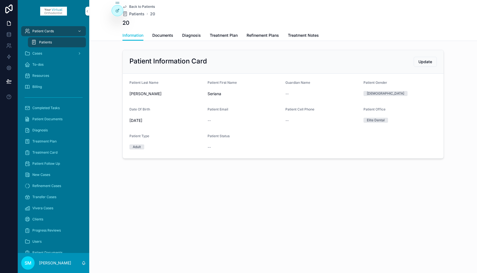
click at [211, 102] on form "Patient Last Name [PERSON_NAME] Patient First Name Seriana Guardian Name -- Pat…" at bounding box center [283, 116] width 321 height 85
click at [257, 36] on span "Refinement Plans" at bounding box center [262, 36] width 32 height 6
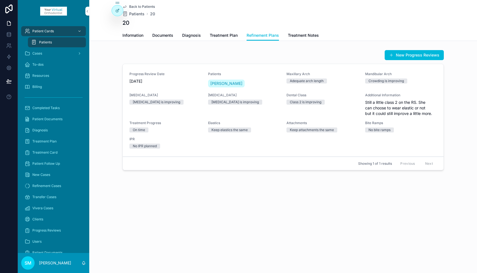
click at [403, 56] on button "New Progress Reviews" at bounding box center [413, 55] width 59 height 10
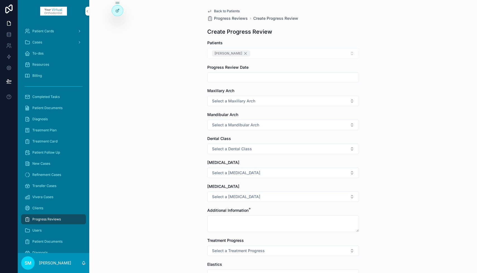
click at [222, 76] on input "scrollable content" at bounding box center [282, 78] width 151 height 8
click at [301, 125] on button "3" at bounding box center [303, 123] width 10 height 10
type input "*********"
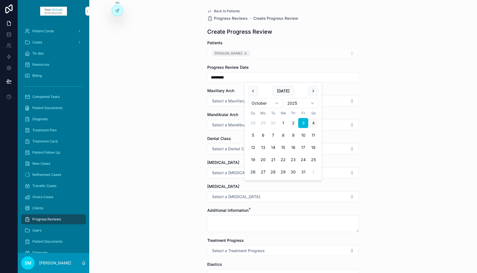
click at [196, 92] on div "Back to Patients Progress Reviews Create Progress Review Create Progress Review…" at bounding box center [282, 136] width 387 height 273
click at [222, 101] on span "Select a Maxillary Arch" at bounding box center [233, 101] width 43 height 6
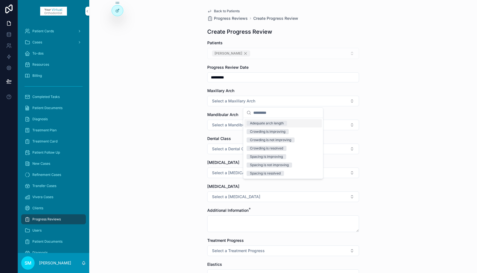
click at [257, 123] on div "Adequate arch length" at bounding box center [267, 123] width 34 height 5
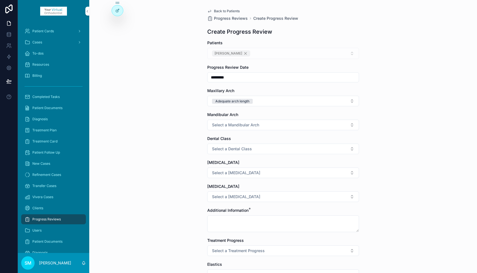
click at [238, 126] on span "Select a Mandibular Arch" at bounding box center [235, 125] width 47 height 6
click at [229, 127] on span "Select a Mandibular Arch" at bounding box center [235, 125] width 47 height 6
click at [271, 149] on div "Adequate arch length" at bounding box center [267, 147] width 34 height 5
click at [225, 149] on span "Select a Dental Class" at bounding box center [232, 149] width 40 height 6
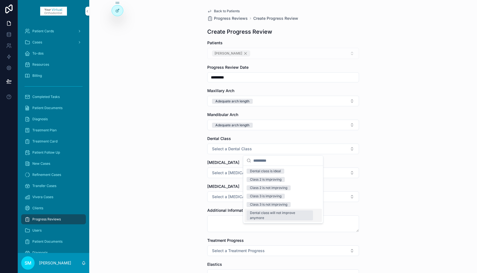
click at [277, 217] on div "Dental class will not improve anymore" at bounding box center [280, 216] width 60 height 10
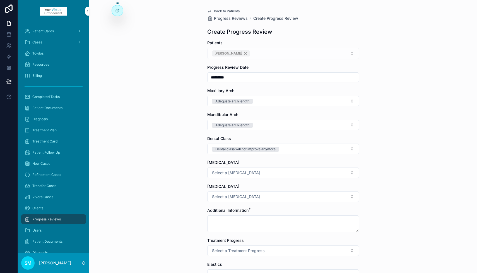
click at [231, 174] on span "Select a [MEDICAL_DATA]" at bounding box center [236, 173] width 48 height 6
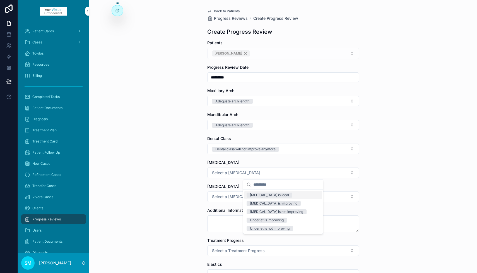
click at [267, 196] on div "[MEDICAL_DATA] is ideal" at bounding box center [269, 195] width 39 height 5
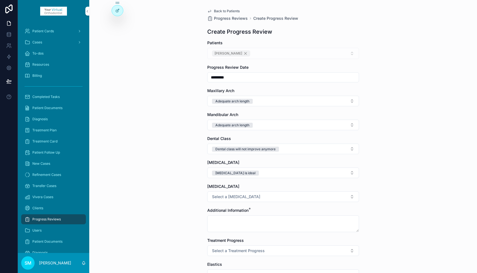
click at [226, 172] on div "[MEDICAL_DATA] is ideal" at bounding box center [235, 173] width 40 height 5
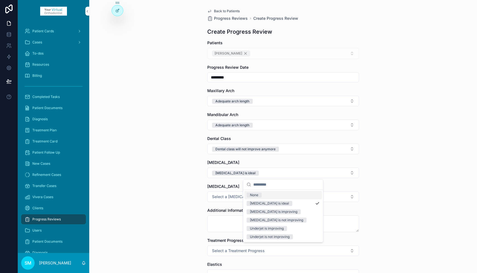
click at [196, 188] on div "Back to Patients Progress Reviews Create Progress Review Create Progress Review…" at bounding box center [282, 136] width 387 height 273
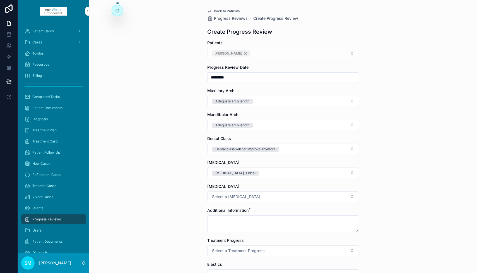
click at [229, 198] on span "Select a [MEDICAL_DATA]" at bounding box center [236, 197] width 48 height 6
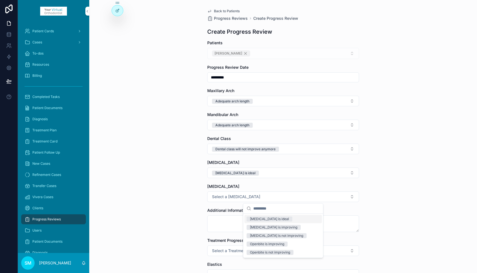
click at [259, 219] on div "[MEDICAL_DATA] is ideal" at bounding box center [269, 219] width 39 height 5
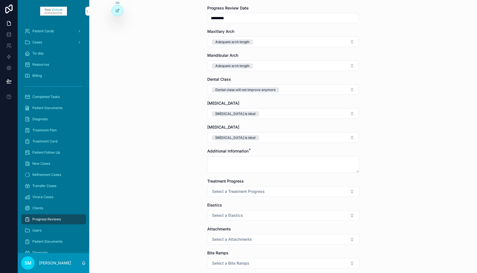
scroll to position [64, 0]
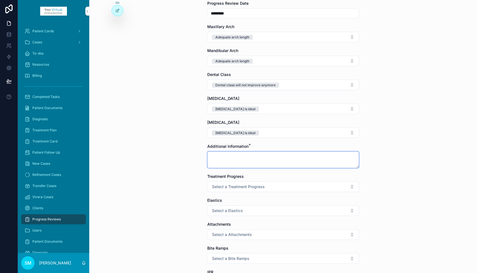
click at [226, 157] on textarea "scrollable content" at bounding box center [283, 160] width 152 height 17
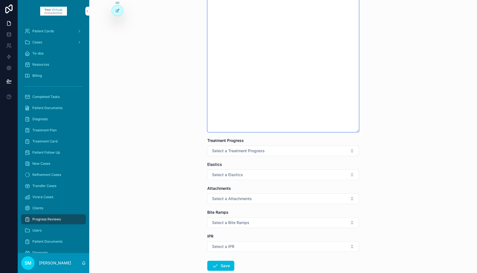
scroll to position [255, 0]
type textarea "**********"
click at [281, 151] on button "Select a Treatment Progress" at bounding box center [283, 151] width 152 height 11
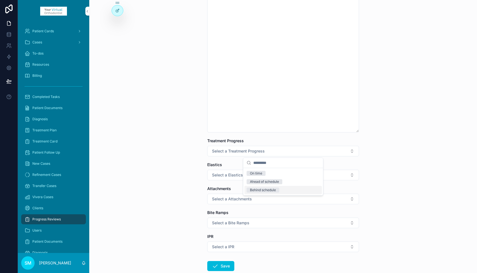
click at [279, 191] on div "Behind schedule" at bounding box center [282, 190] width 77 height 8
click at [225, 177] on span "Select a Elastics" at bounding box center [227, 176] width 31 height 6
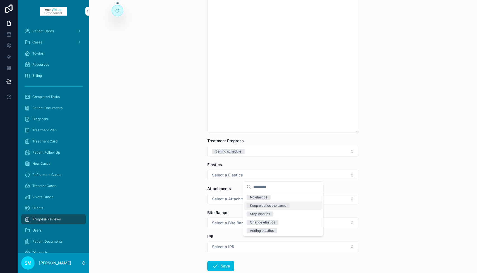
click at [264, 206] on div "Keep elastics the same" at bounding box center [268, 205] width 36 height 5
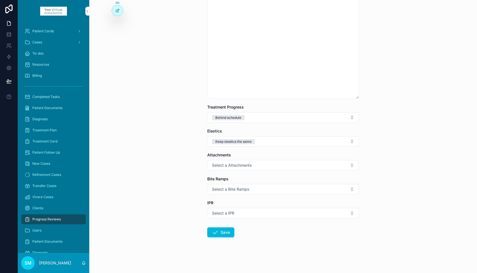
click at [236, 166] on span "Select a Attachments" at bounding box center [232, 166] width 40 height 6
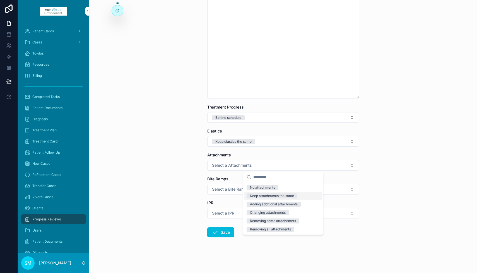
click at [260, 196] on div "Keep attachments the same" at bounding box center [272, 196] width 44 height 5
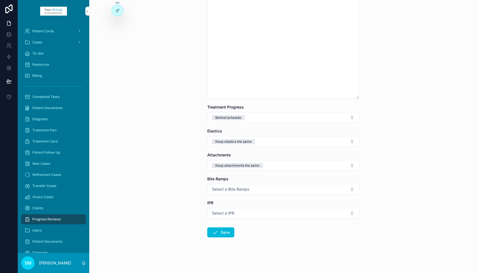
click at [239, 187] on span "Select a Bite Ramps" at bounding box center [230, 190] width 37 height 6
click at [256, 211] on div "No bite ramps" at bounding box center [261, 211] width 22 height 5
click at [238, 214] on button "Select a IPR" at bounding box center [283, 213] width 152 height 11
click at [255, 244] on div "IPR planned" at bounding box center [259, 244] width 19 height 5
click at [221, 234] on button "Save" at bounding box center [220, 233] width 27 height 10
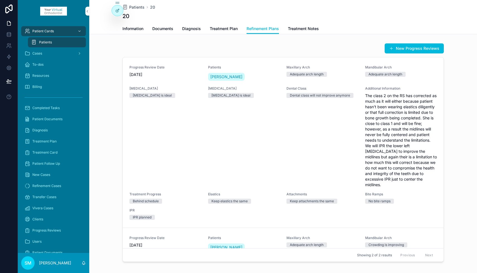
click at [302, 28] on span "Treatment Notes" at bounding box center [303, 29] width 31 height 6
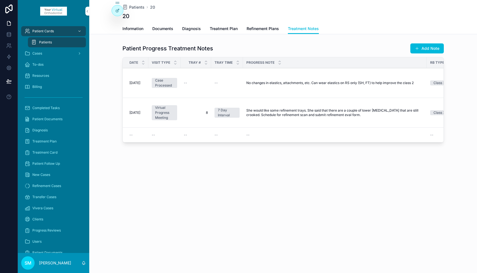
click at [425, 47] on button "Add Note" at bounding box center [426, 48] width 33 height 10
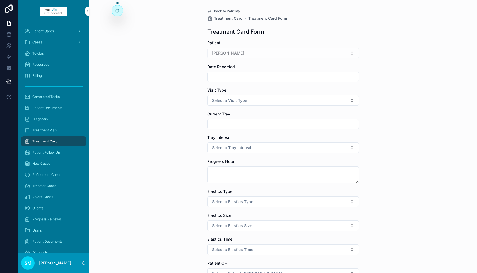
click at [236, 76] on input "scrollable content" at bounding box center [282, 77] width 151 height 8
click at [305, 123] on button "3" at bounding box center [303, 123] width 10 height 10
type input "*********"
click at [220, 100] on span "Select a Visit Type" at bounding box center [229, 101] width 35 height 6
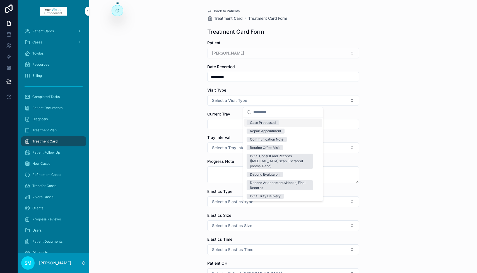
click at [254, 123] on div "Case Processed" at bounding box center [263, 122] width 26 height 5
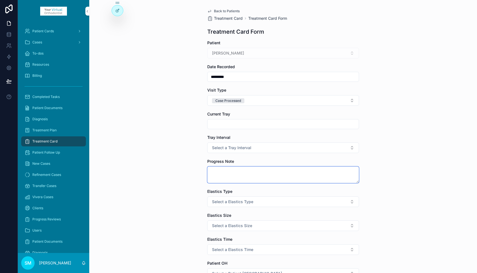
click at [227, 170] on textarea "scrollable content" at bounding box center [283, 175] width 152 height 17
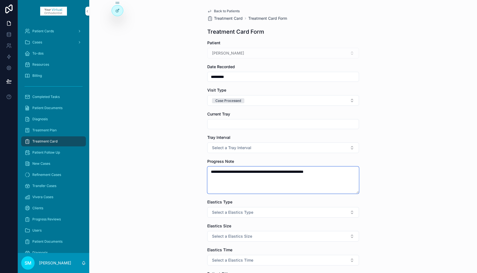
drag, startPoint x: 250, startPoint y: 171, endPoint x: 240, endPoint y: 172, distance: 9.8
click at [240, 172] on textarea "**********" at bounding box center [283, 180] width 152 height 27
drag, startPoint x: 289, startPoint y: 171, endPoint x: 352, endPoint y: 174, distance: 63.1
click at [353, 175] on textarea "**********" at bounding box center [283, 180] width 152 height 27
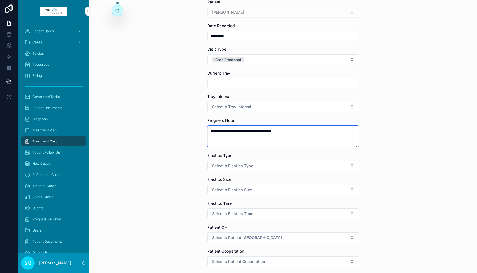
scroll to position [59, 0]
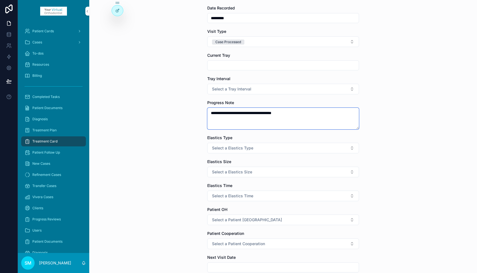
type textarea "**********"
click at [288, 149] on button "Select a Elastics Type" at bounding box center [283, 148] width 152 height 11
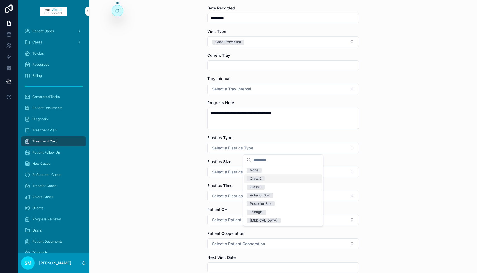
click at [258, 180] on div "Class 2" at bounding box center [255, 178] width 11 height 5
click at [229, 174] on span "Select a Elastics Size" at bounding box center [232, 172] width 40 height 6
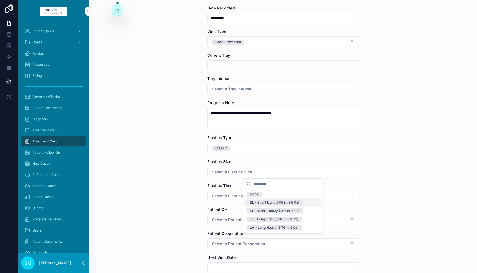
click at [270, 203] on div "SL - Short Light (3/16 in, 3.5 0z)" at bounding box center [274, 202] width 49 height 5
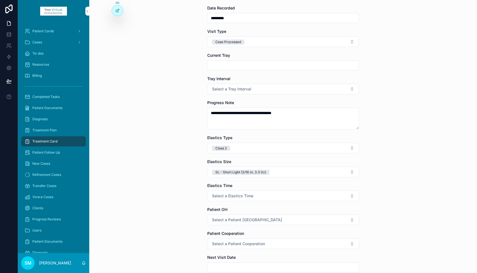
click at [241, 196] on span "Select a Elastics Time" at bounding box center [232, 196] width 41 height 6
click at [256, 226] on div "FT - Full Time" at bounding box center [261, 226] width 22 height 5
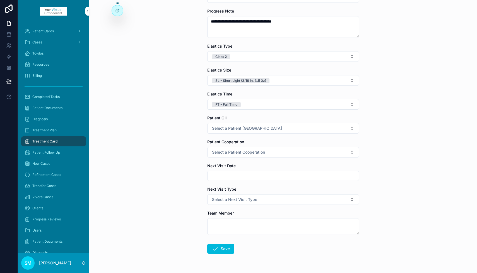
scroll to position [167, 0]
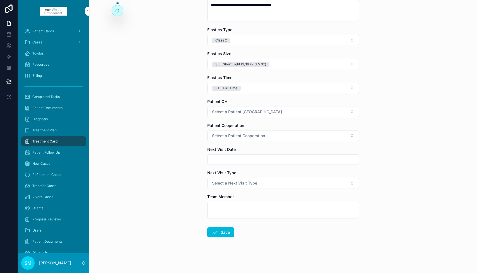
click at [226, 136] on span "Select a Patient Cooperation" at bounding box center [238, 136] width 53 height 6
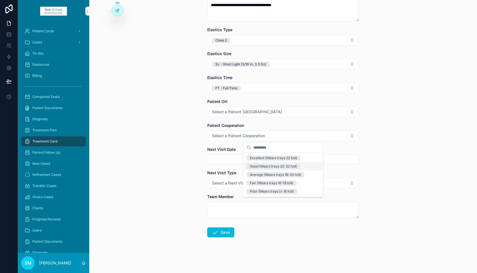
click at [260, 167] on div "Good (Wears trays 20-22 h/d)" at bounding box center [273, 166] width 47 height 5
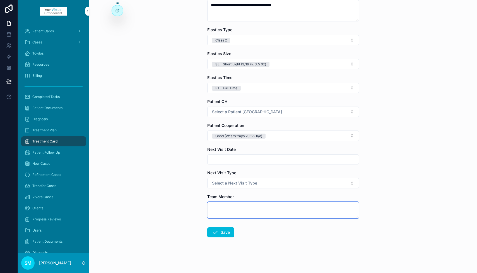
click at [225, 204] on textarea "scrollable content" at bounding box center [283, 210] width 152 height 17
type textarea "***"
click at [225, 233] on button "Save" at bounding box center [220, 233] width 27 height 10
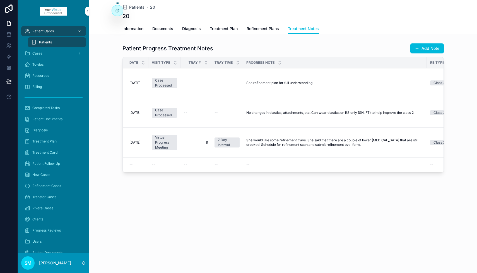
click at [38, 63] on span "To-dos" at bounding box center [37, 64] width 11 height 4
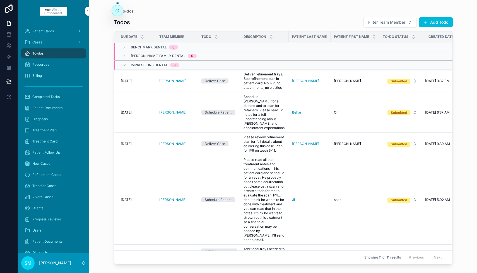
click at [432, 23] on button "Add Todo" at bounding box center [436, 22] width 34 height 10
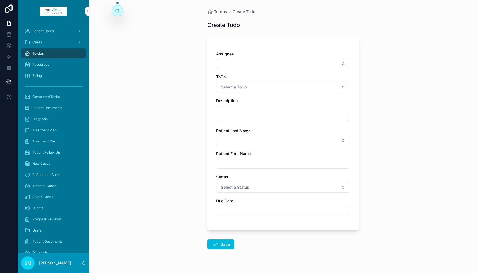
click at [237, 64] on button "Select Button" at bounding box center [283, 63] width 134 height 9
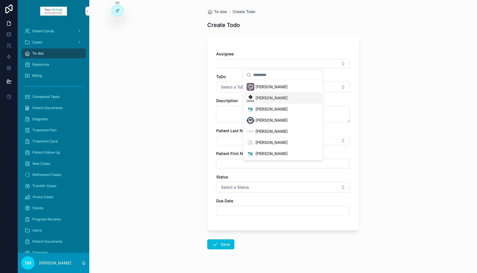
click at [263, 99] on span "[PERSON_NAME]" at bounding box center [271, 98] width 32 height 6
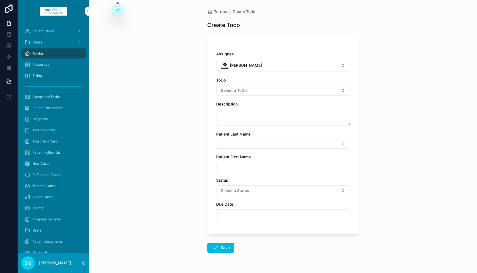
click at [231, 89] on span "Select a ToDo" at bounding box center [234, 91] width 26 height 6
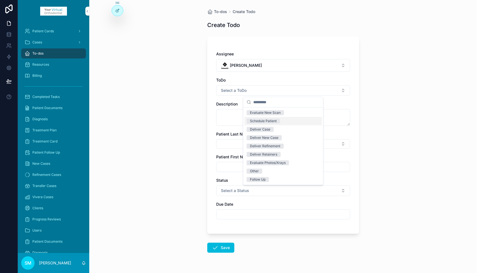
click at [272, 121] on div "Schedule Patient" at bounding box center [263, 121] width 27 height 5
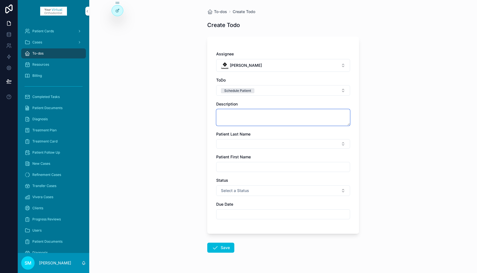
click at [243, 115] on textarea "scrollable content" at bounding box center [283, 117] width 134 height 17
click at [256, 90] on button "Schedule Patient" at bounding box center [283, 90] width 134 height 11
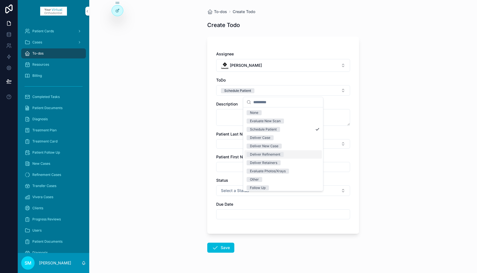
click at [270, 155] on div "Deliver Refinement" at bounding box center [265, 154] width 30 height 5
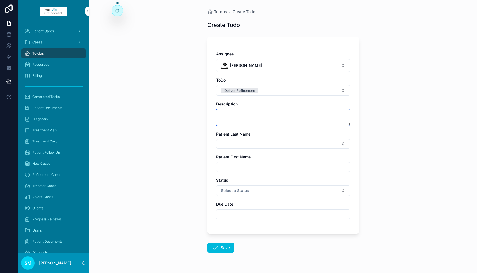
click at [227, 115] on textarea "scrollable content" at bounding box center [283, 117] width 134 height 17
type textarea "**********"
click at [229, 146] on button "Select Button" at bounding box center [283, 143] width 134 height 9
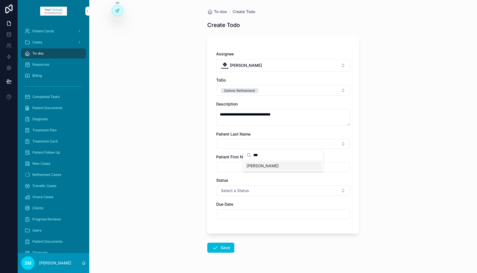
type input "***"
click at [248, 166] on span "[PERSON_NAME]" at bounding box center [262, 166] width 32 height 6
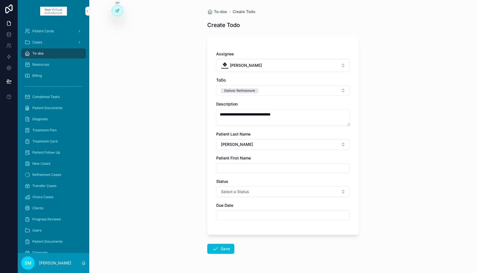
click at [239, 168] on input "scrollable content" at bounding box center [282, 168] width 133 height 8
type input "*******"
click at [243, 192] on span "Select a Status" at bounding box center [235, 192] width 28 height 6
click at [258, 214] on div "Submitted" at bounding box center [258, 214] width 16 height 5
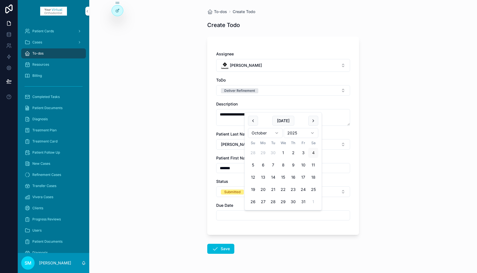
click at [243, 216] on input "scrollable content" at bounding box center [282, 216] width 133 height 8
click at [265, 202] on button "27" at bounding box center [263, 202] width 10 height 10
type input "**********"
click at [220, 250] on button "Save" at bounding box center [220, 249] width 27 height 10
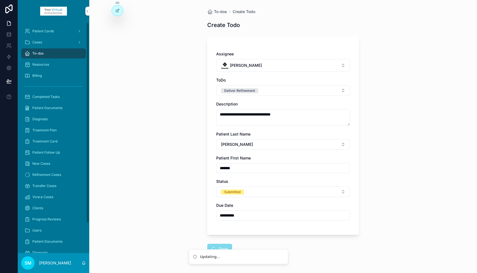
click at [52, 53] on div "To-dos" at bounding box center [54, 53] width 58 height 9
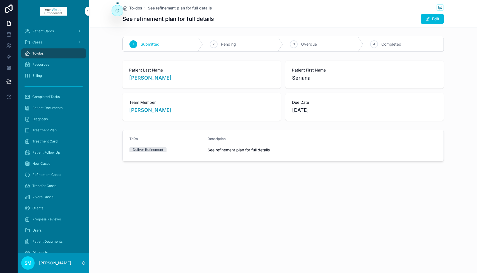
click at [53, 43] on div "Cases" at bounding box center [54, 42] width 58 height 9
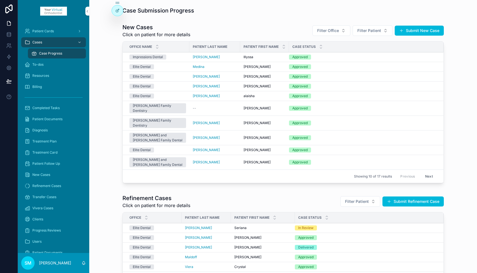
click at [306, 226] on div "In Review" at bounding box center [305, 228] width 15 height 5
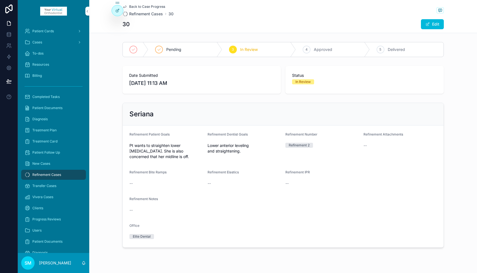
click at [0, 0] on icon "scrollable content" at bounding box center [0, 0] width 0 height 0
click at [44, 54] on div "To-dos" at bounding box center [54, 53] width 58 height 9
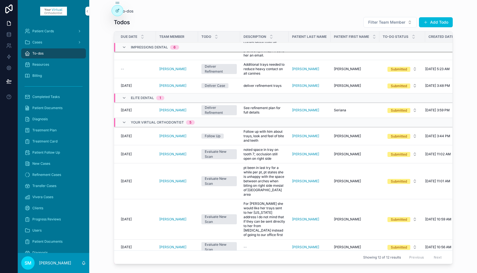
scroll to position [185, 0]
